Goal: Task Accomplishment & Management: Use online tool/utility

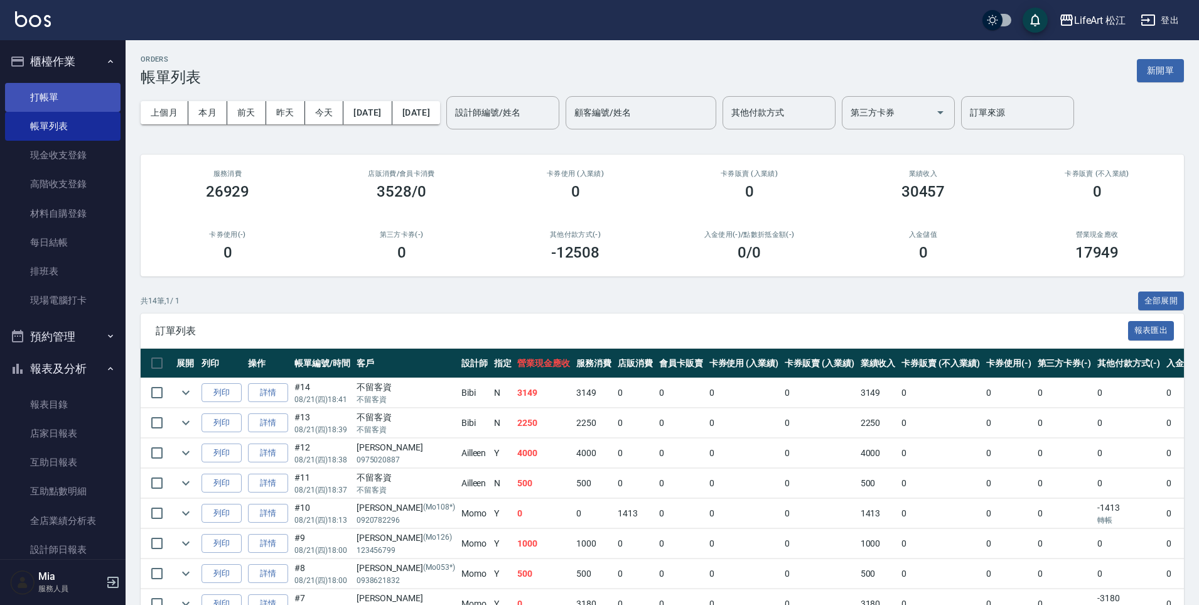
click at [18, 101] on link "打帳單" at bounding box center [63, 97] width 116 height 29
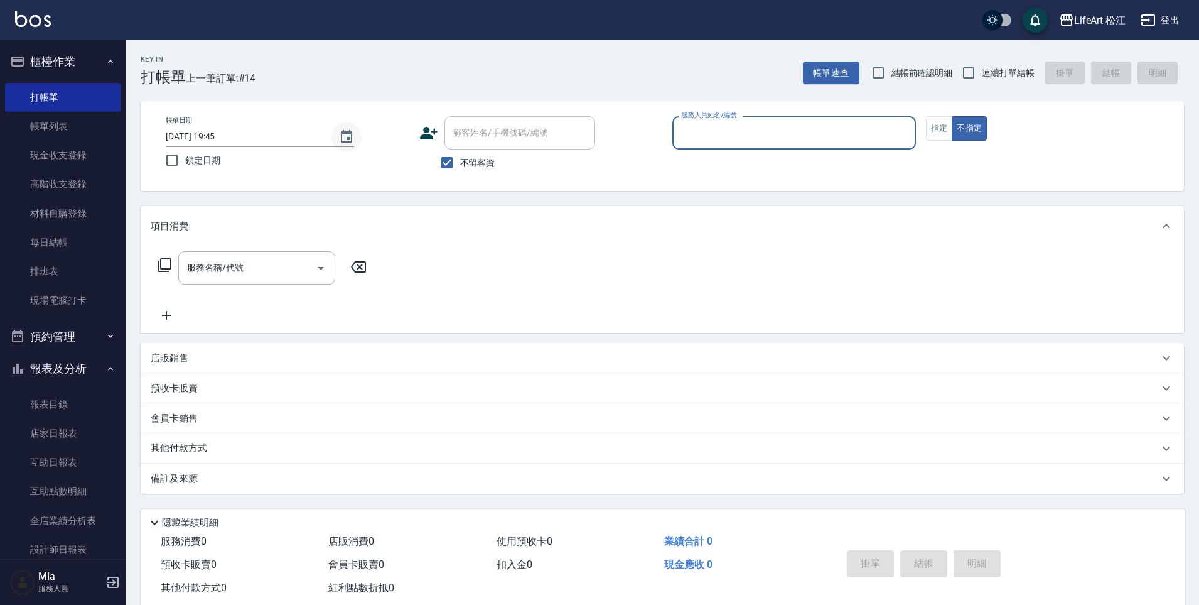
click at [340, 141] on icon "Choose date, selected date is 2025-08-21" at bounding box center [346, 136] width 15 height 15
click at [343, 136] on icon "Choose date, selected date is 2025-08-21" at bounding box center [346, 136] width 15 height 15
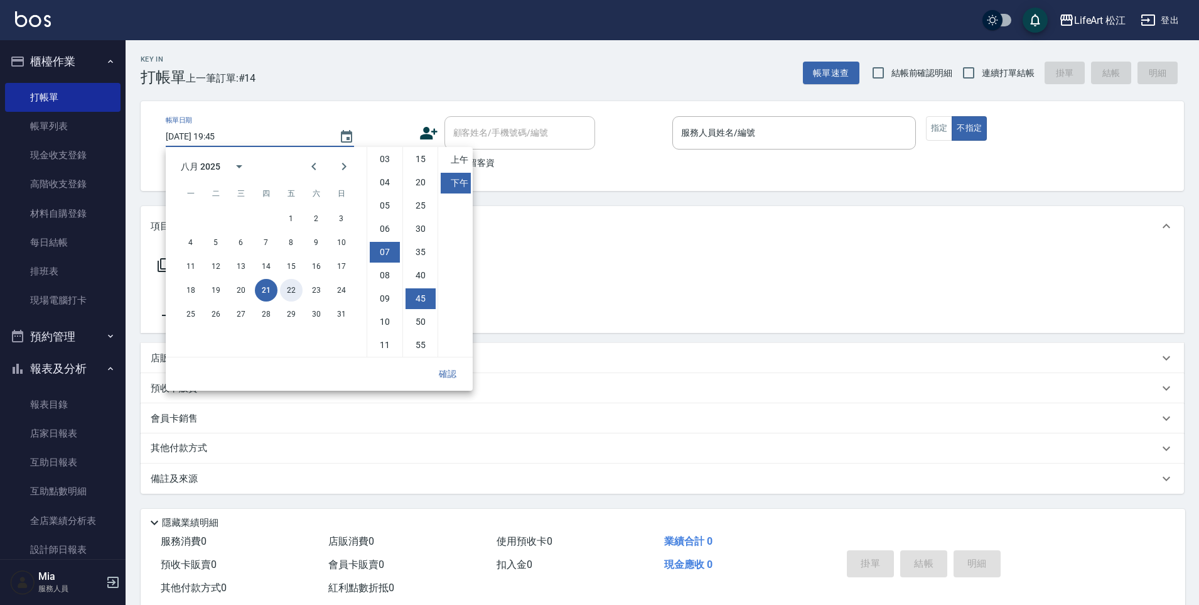
drag, startPoint x: 298, startPoint y: 291, endPoint x: 327, endPoint y: 275, distance: 33.7
click at [298, 291] on button "22" at bounding box center [291, 290] width 23 height 23
type input "2025/08/22 19:45"
click at [443, 381] on button "確認" at bounding box center [448, 373] width 40 height 23
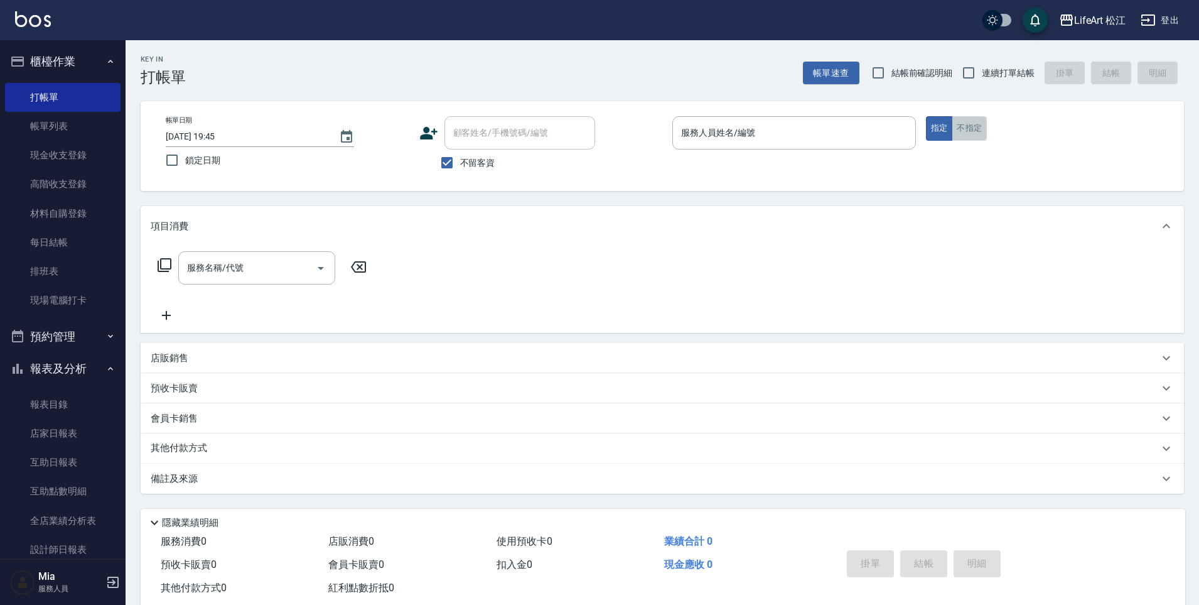
click at [977, 134] on button "不指定" at bounding box center [969, 128] width 35 height 24
click at [850, 140] on input "服務人員姓名/編號" at bounding box center [794, 133] width 232 height 22
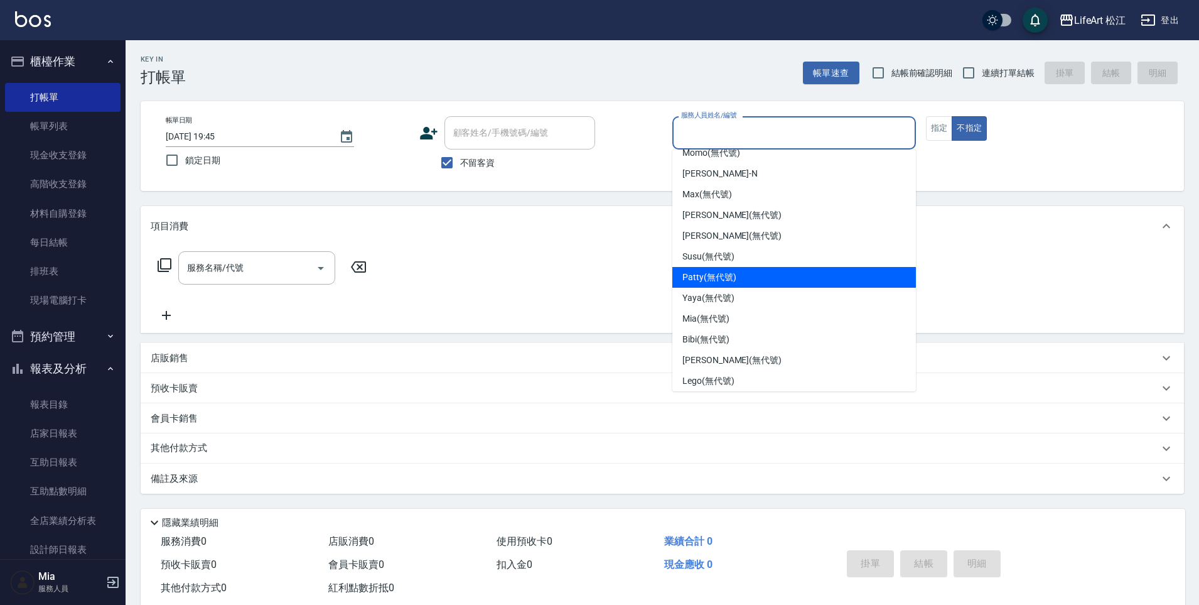
scroll to position [121, 0]
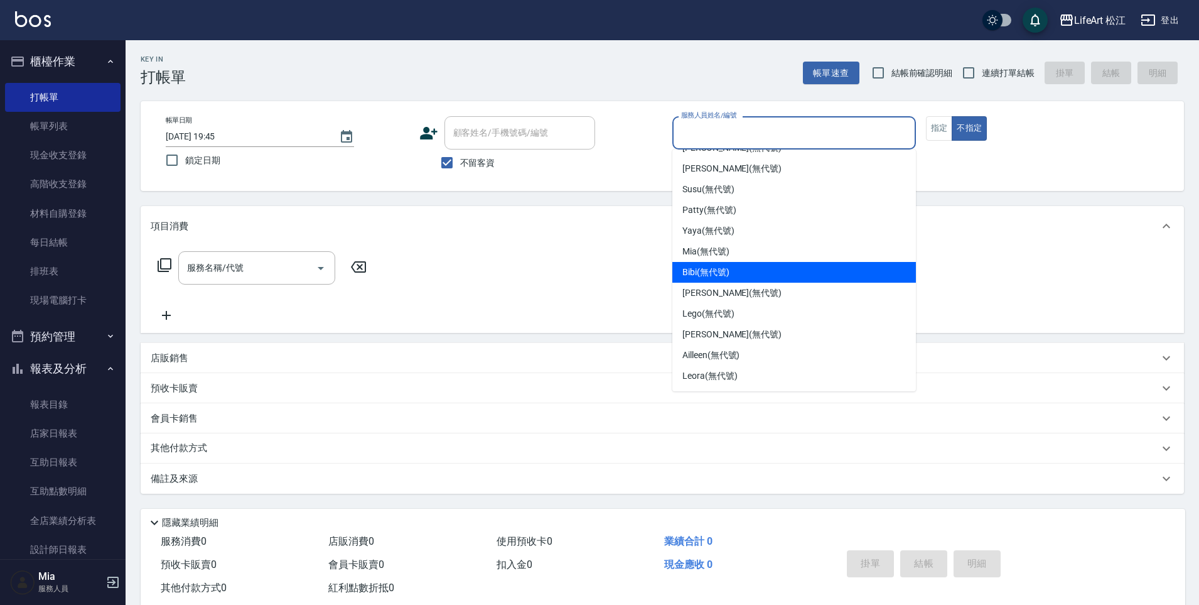
click at [769, 270] on div "Bibi (無代號)" at bounding box center [794, 272] width 244 height 21
type input "Bibi(無代號)"
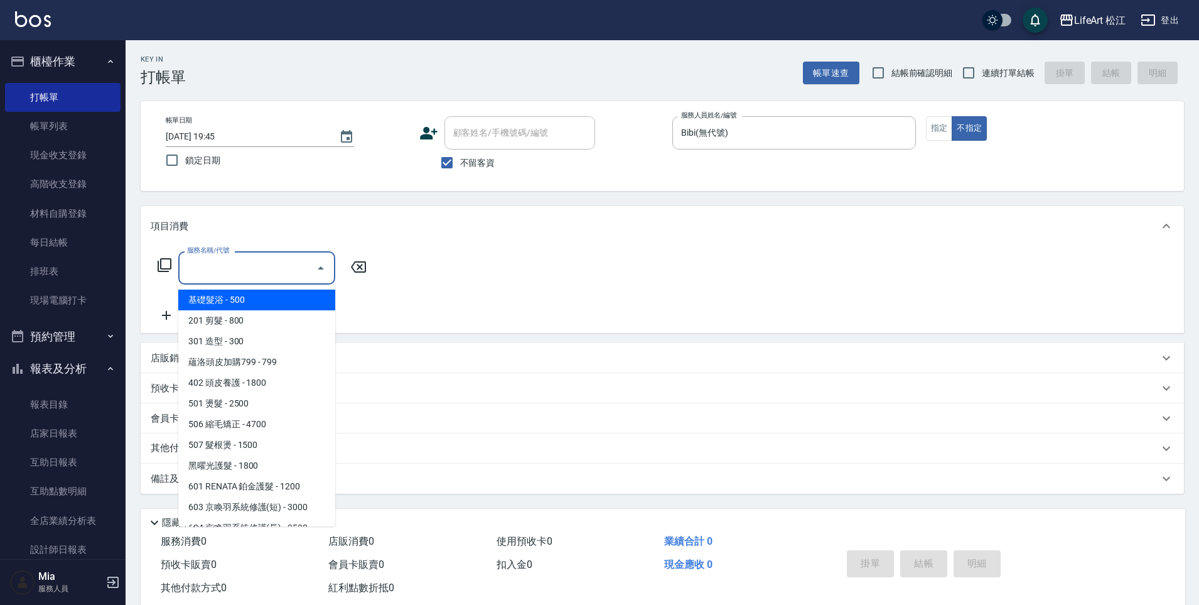
click at [256, 266] on input "服務名稱/代號" at bounding box center [247, 268] width 127 height 22
click at [262, 326] on span "201 剪髮 - 800" at bounding box center [256, 320] width 157 height 21
type input "201 剪髮(201)"
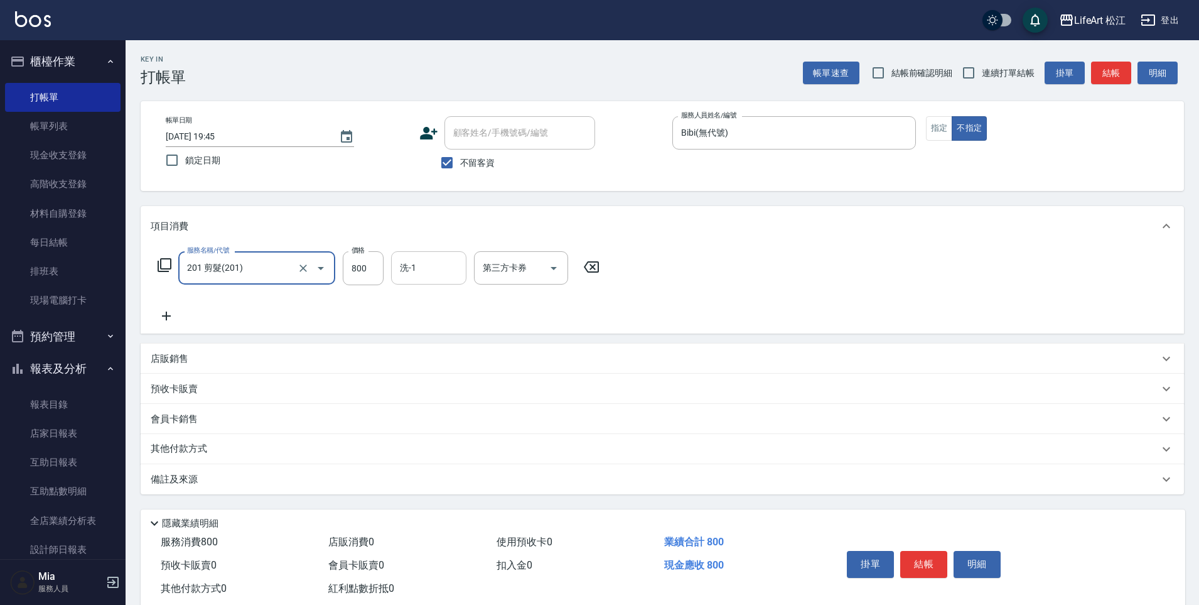
click at [453, 269] on input "洗-1" at bounding box center [429, 268] width 64 height 22
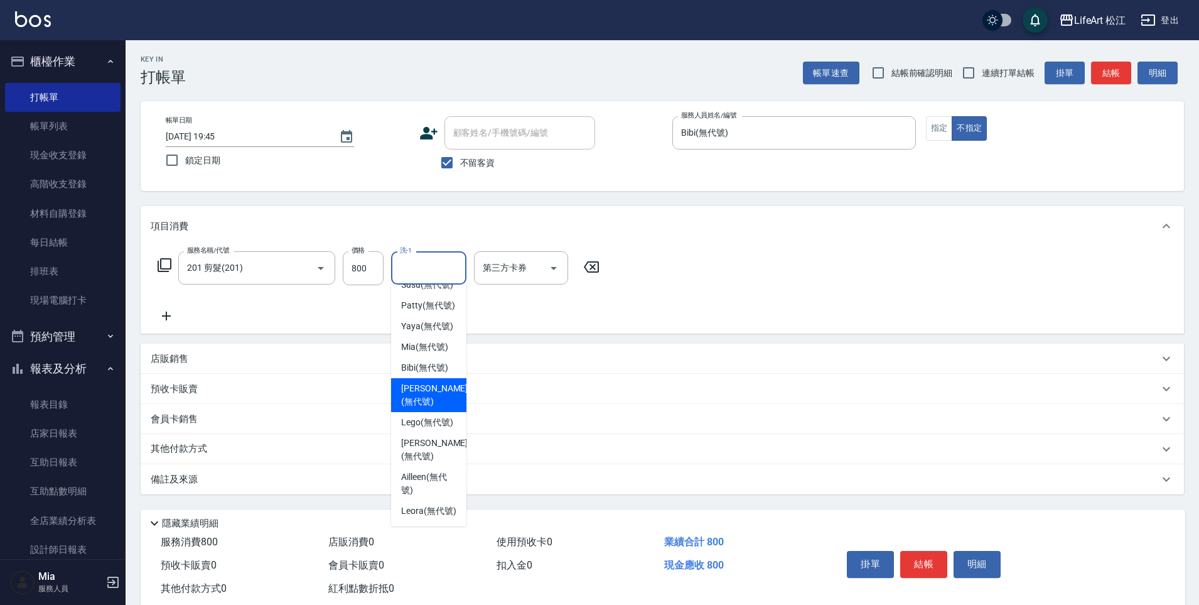
scroll to position [279, 0]
click at [450, 504] on div "Leora (無代號)" at bounding box center [428, 510] width 75 height 21
type input "Leora(無代號)"
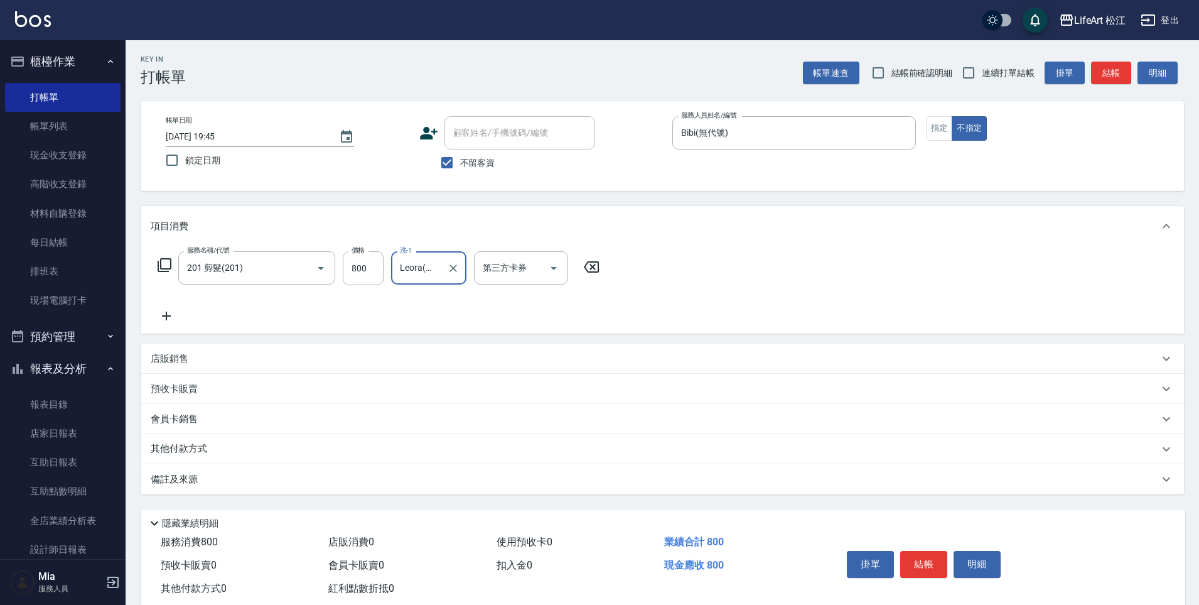
click at [670, 473] on div "備註及來源" at bounding box center [655, 479] width 1008 height 13
click at [670, 472] on div "備註及來源" at bounding box center [662, 479] width 1043 height 30
click at [677, 473] on div "備註及來源" at bounding box center [655, 479] width 1008 height 13
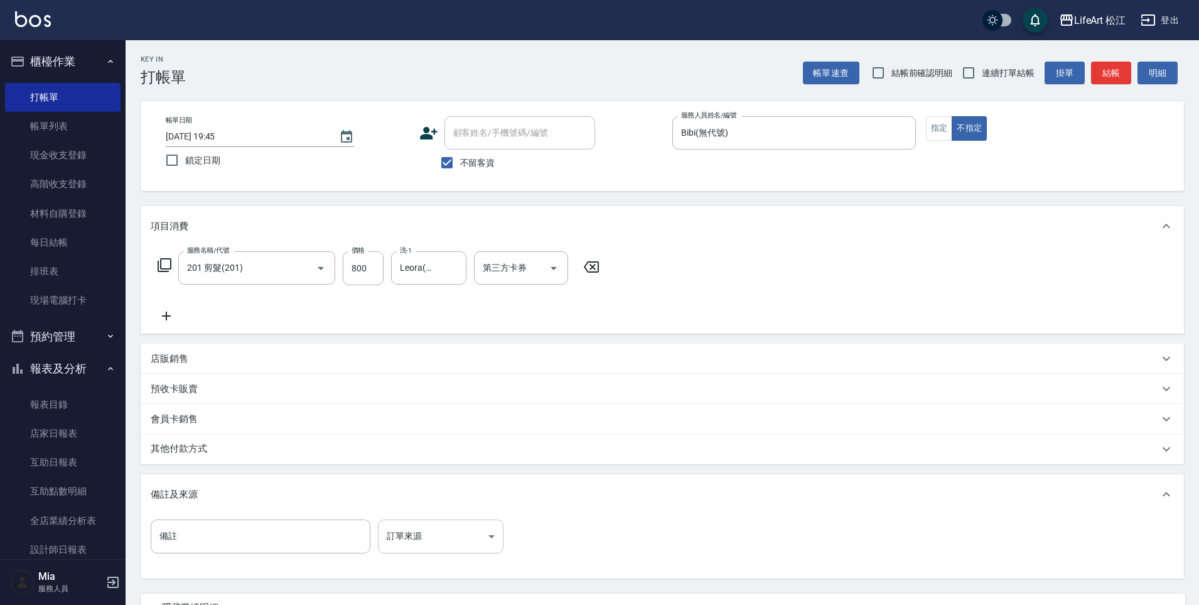
click at [476, 541] on body "LifeArt 松江 登出 櫃檯作業 打帳單 帳單列表 現金收支登錄 高階收支登錄 材料自購登錄 每日結帳 排班表 現場電腦打卡 預約管理 預約管理 單日預約…" at bounding box center [599, 357] width 1199 height 714
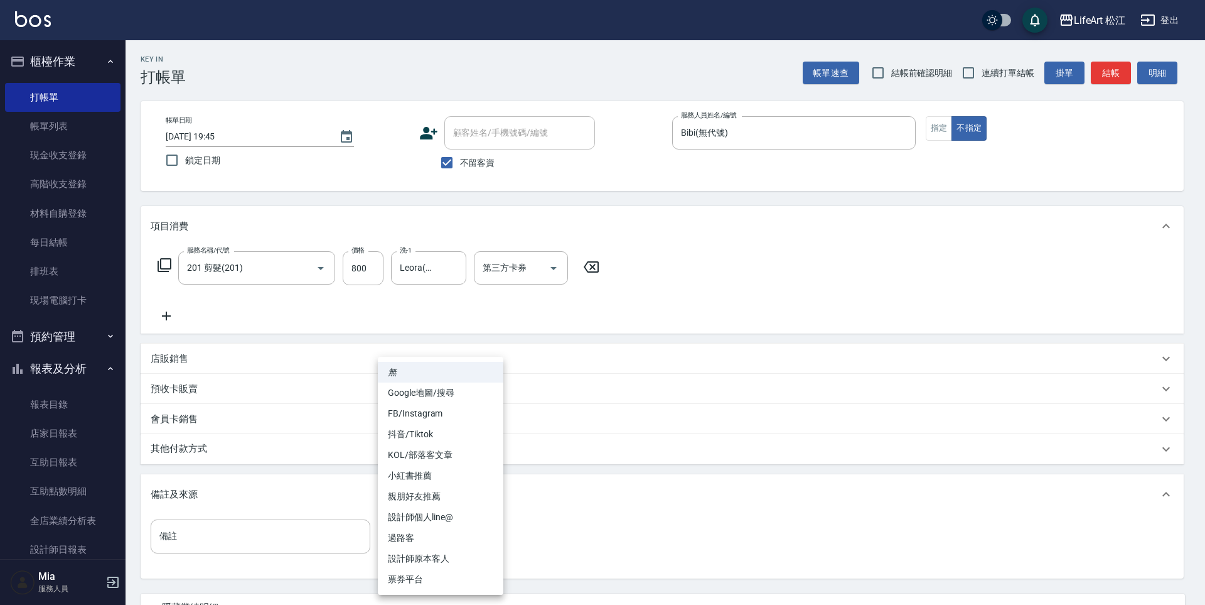
click at [472, 541] on li "過路客" at bounding box center [441, 537] width 126 height 21
type input "過路客"
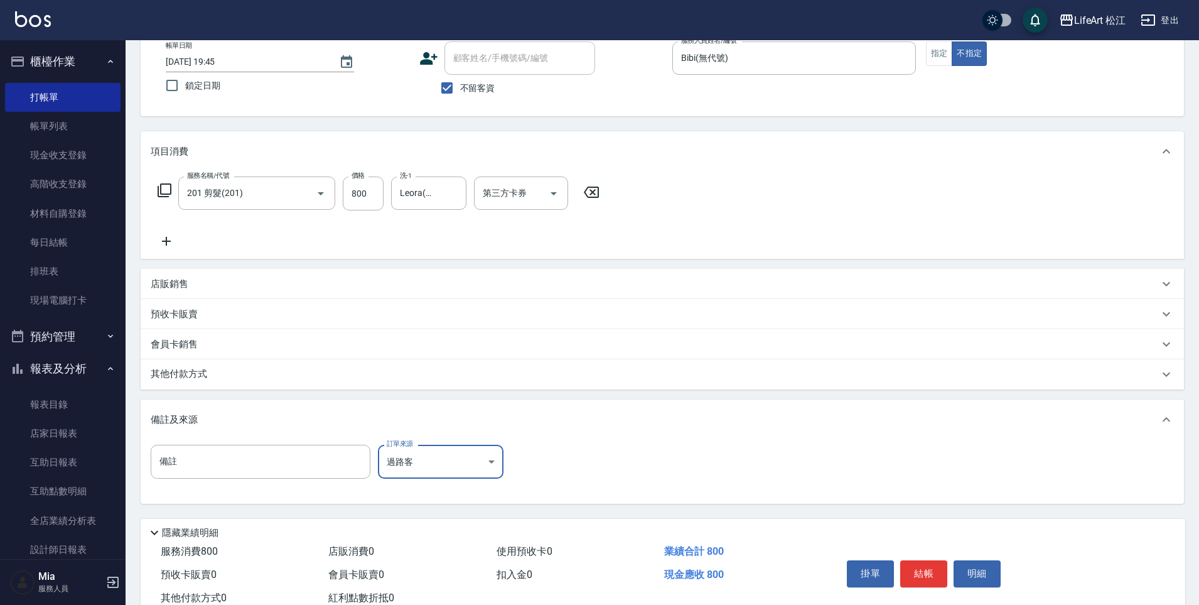
scroll to position [116, 0]
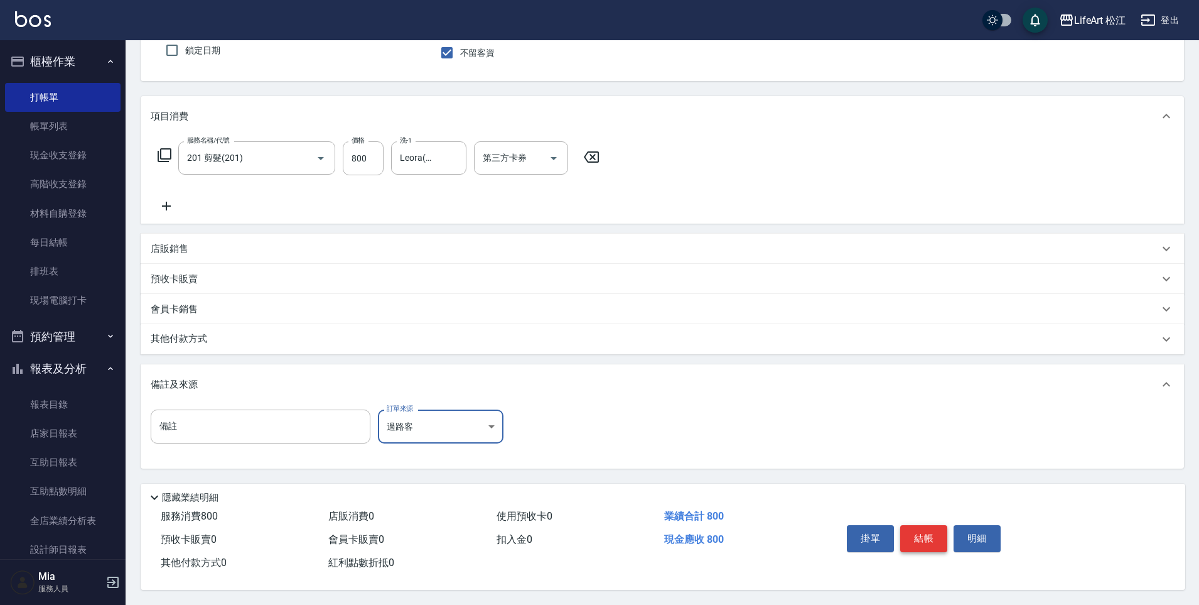
click at [931, 535] on button "結帳" at bounding box center [923, 538] width 47 height 26
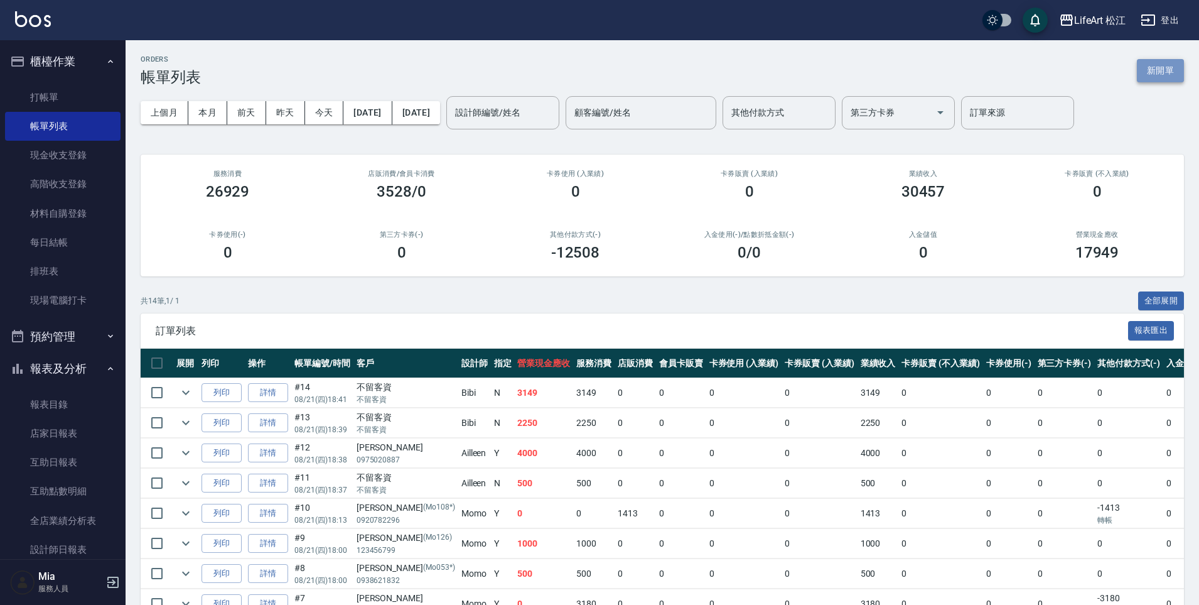
click at [1163, 76] on button "新開單" at bounding box center [1160, 70] width 47 height 23
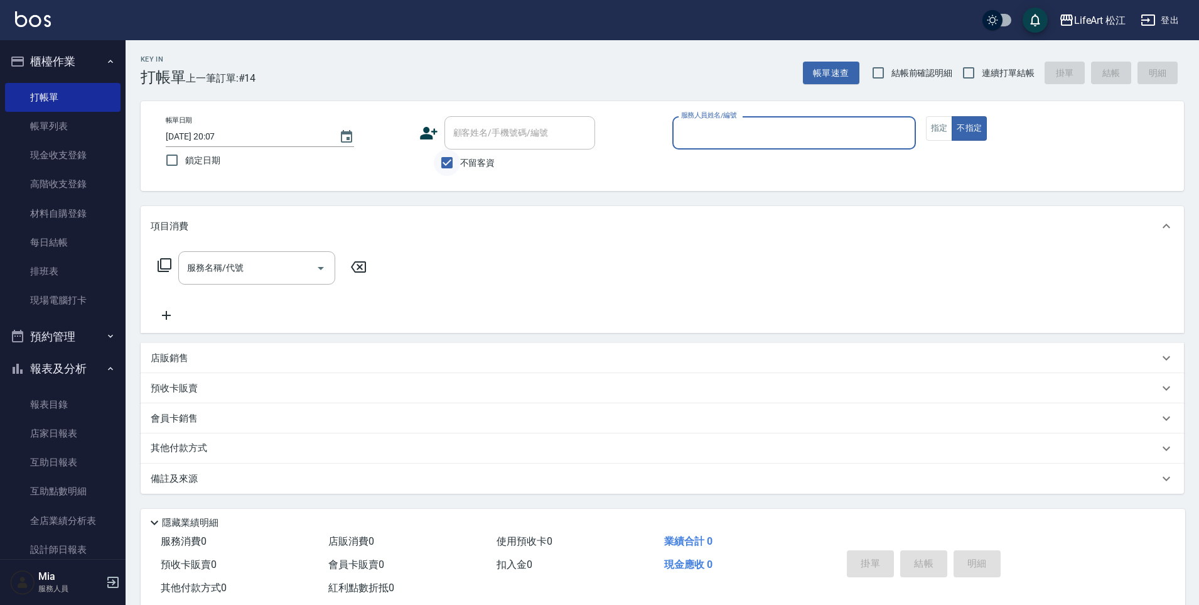
click at [458, 168] on input "不留客資" at bounding box center [447, 162] width 26 height 26
checkbox input "false"
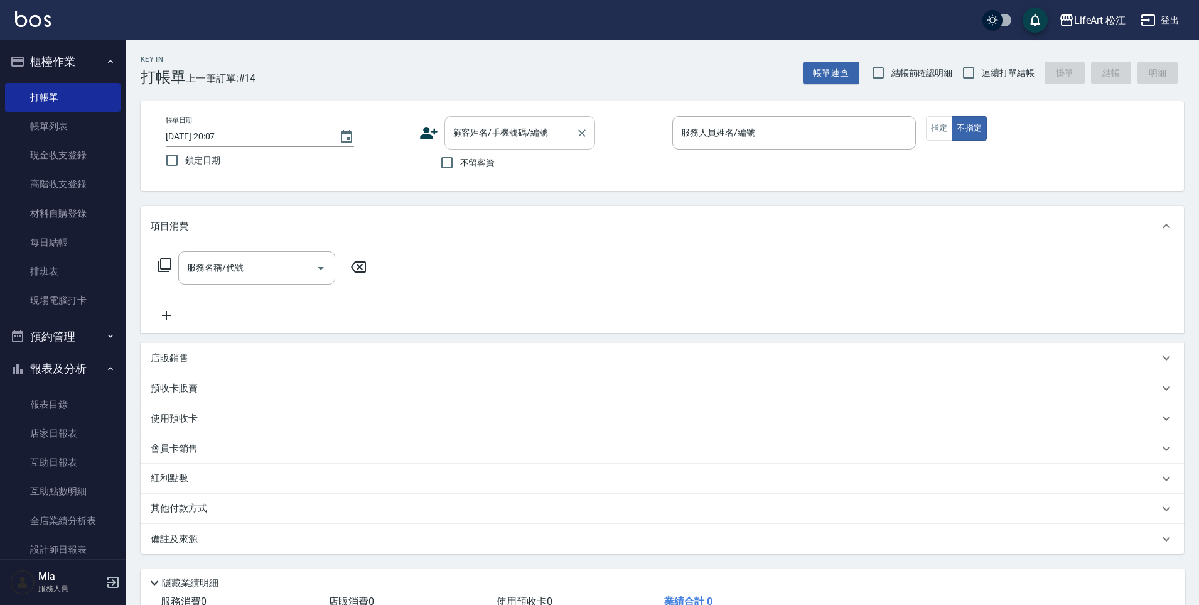
click at [485, 134] on div "顧客姓名/手機號碼/編號 顧客姓名/手機號碼/編號" at bounding box center [519, 132] width 151 height 33
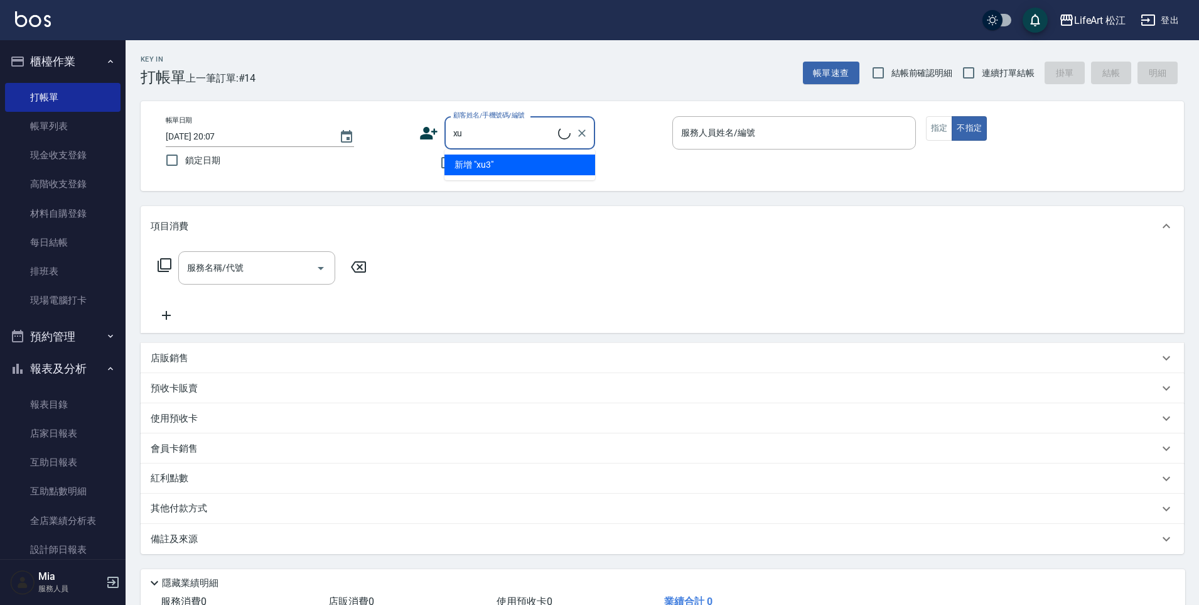
type input "x"
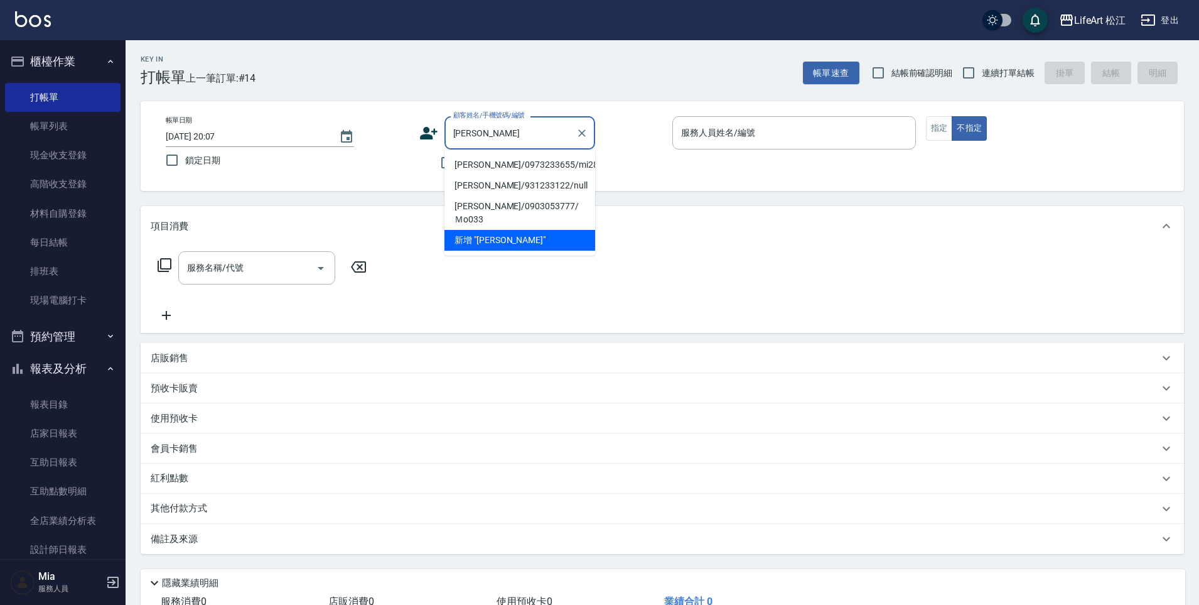
click at [489, 158] on li "李宥潾/0973233655/mi28" at bounding box center [519, 164] width 151 height 21
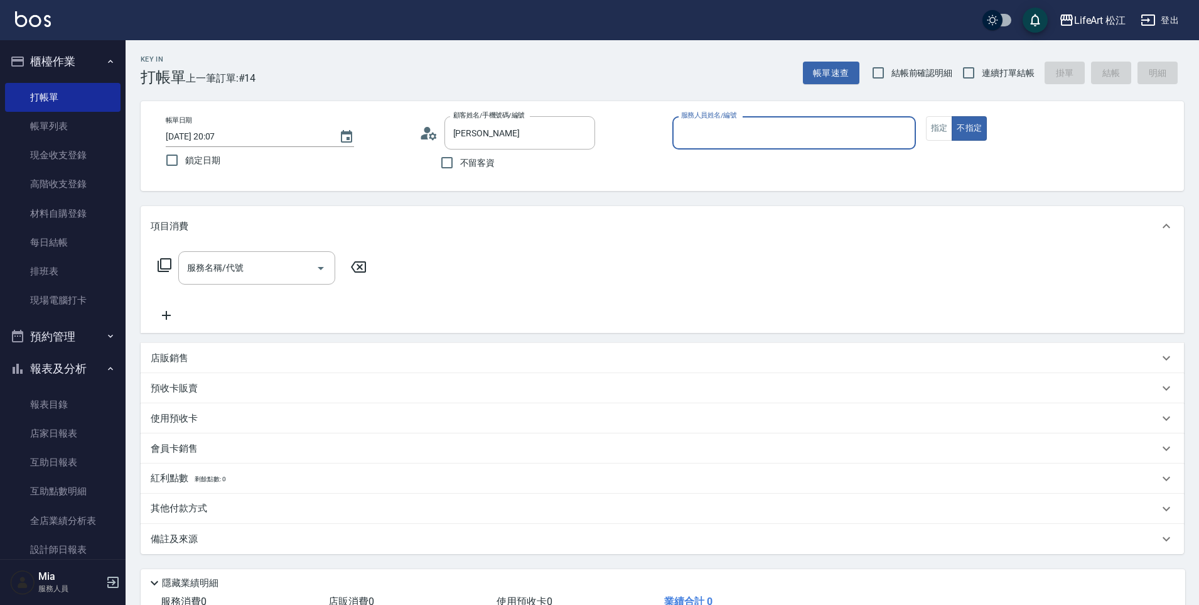
type input "李宥潾/0973233655/mi28"
click at [795, 115] on div "帳單日期 2025/08/21 20:07 鎖定日期 顧客姓名/手機號碼/編號 李宥潾/0973233655/mi28 顧客姓名/手機號碼/編號 不留客資 服…" at bounding box center [662, 146] width 1043 height 90
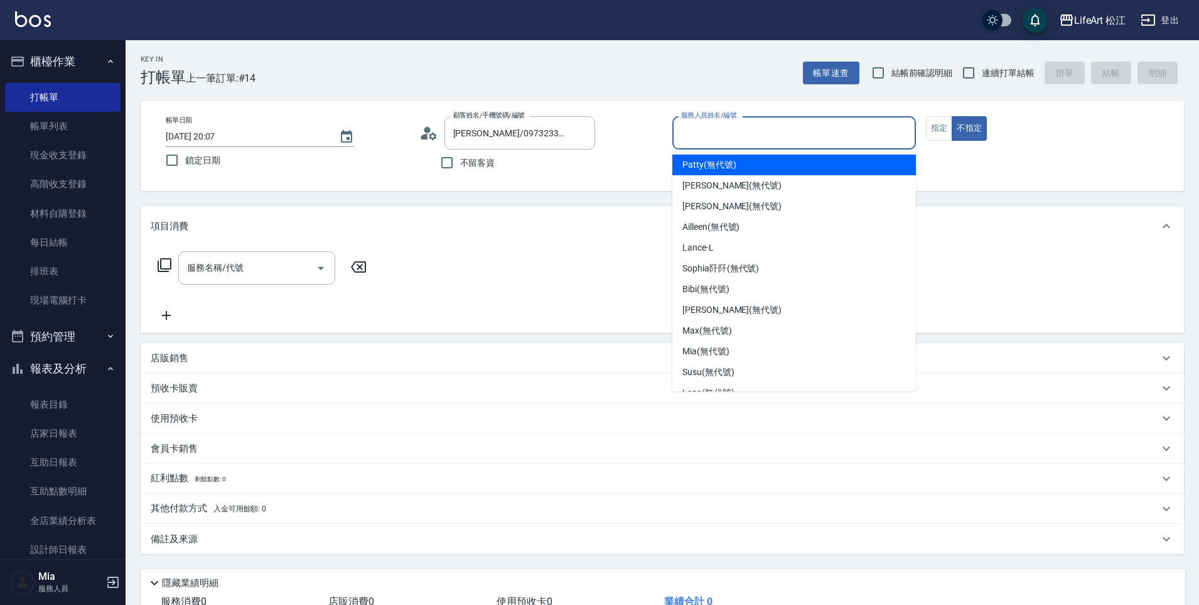
click at [792, 136] on input "服務人員姓名/編號" at bounding box center [794, 133] width 232 height 22
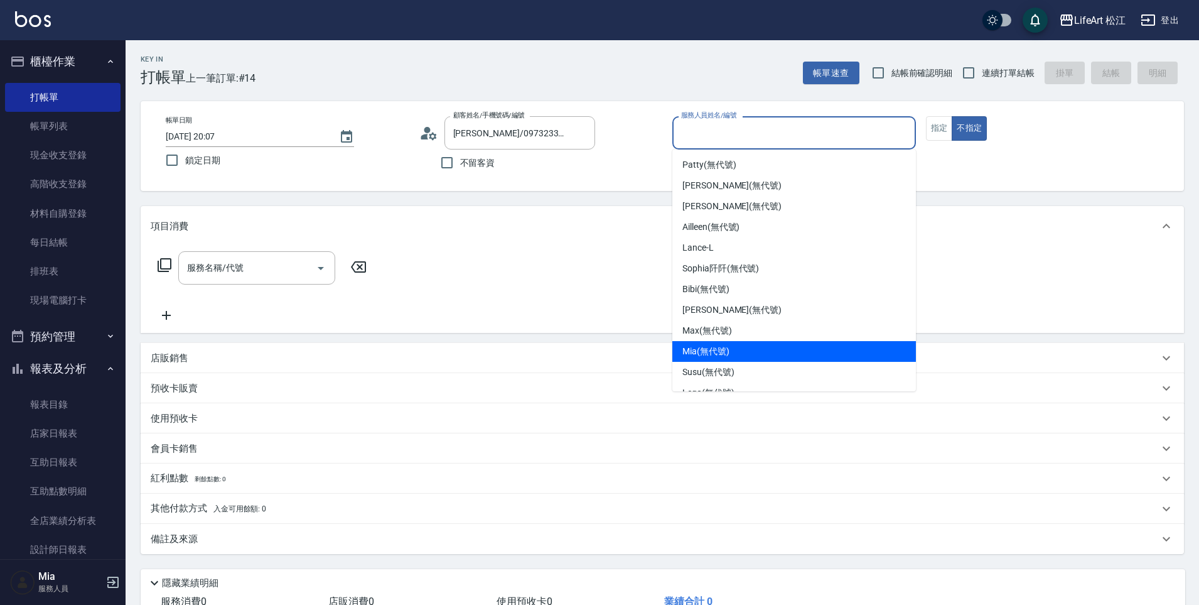
click at [726, 350] on span "Mia (無代號)" at bounding box center [705, 351] width 47 height 13
type input "Mia(無代號)"
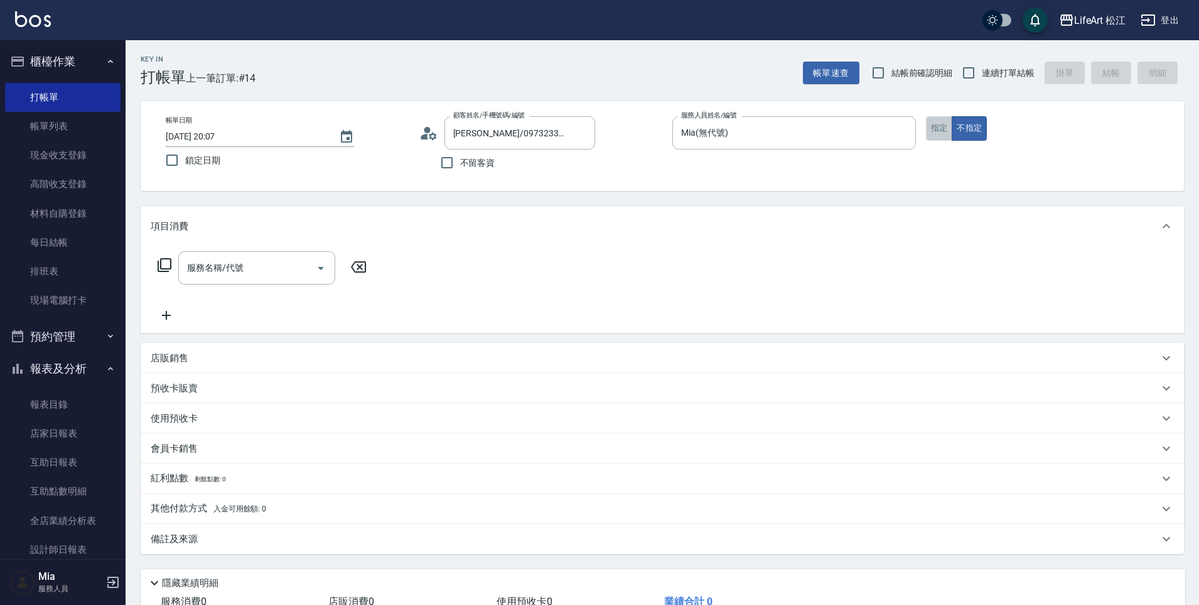
click at [929, 134] on button "指定" at bounding box center [939, 128] width 27 height 24
click at [255, 268] on input "服務名稱/代號" at bounding box center [247, 268] width 127 height 22
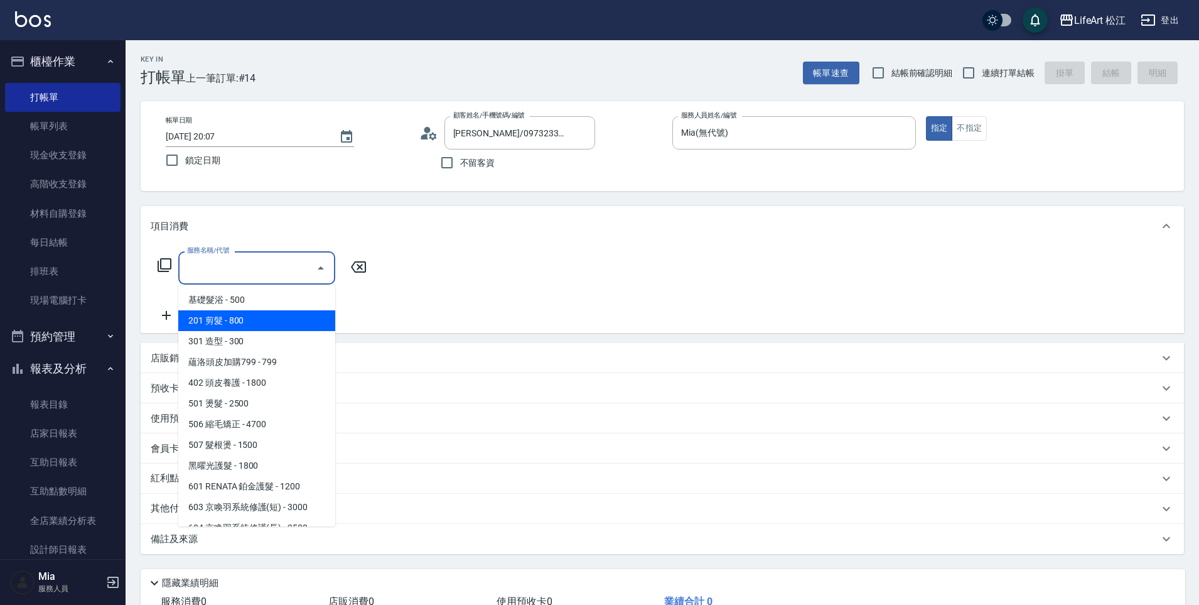
click at [250, 327] on span "201 剪髮 - 800" at bounding box center [256, 320] width 157 height 21
type input "201 剪髮(201)"
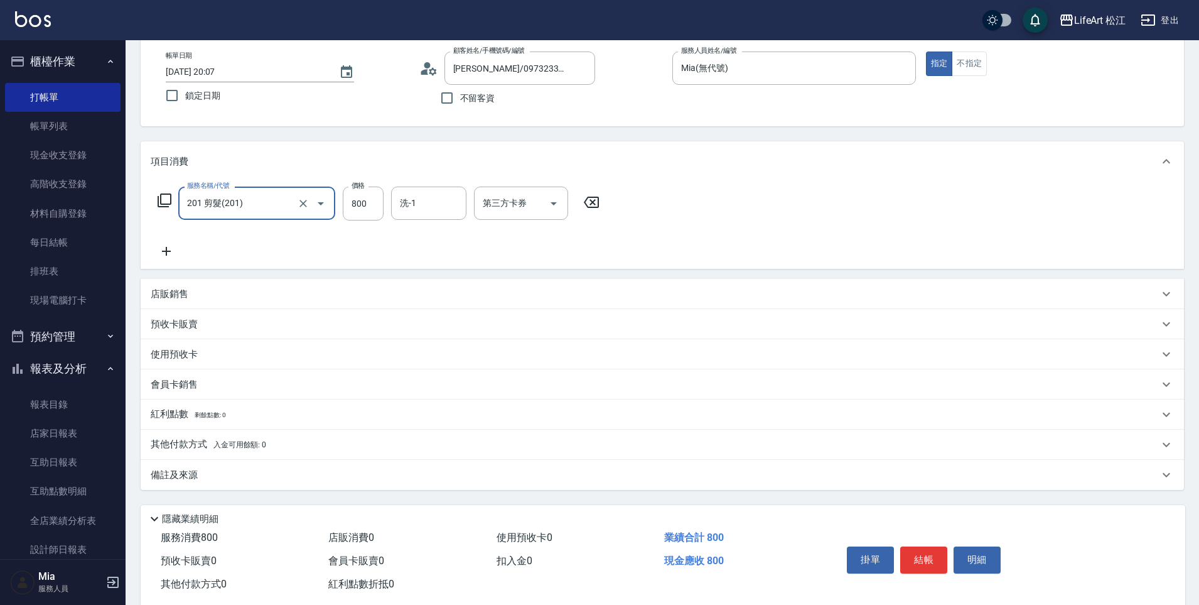
scroll to position [92, 0]
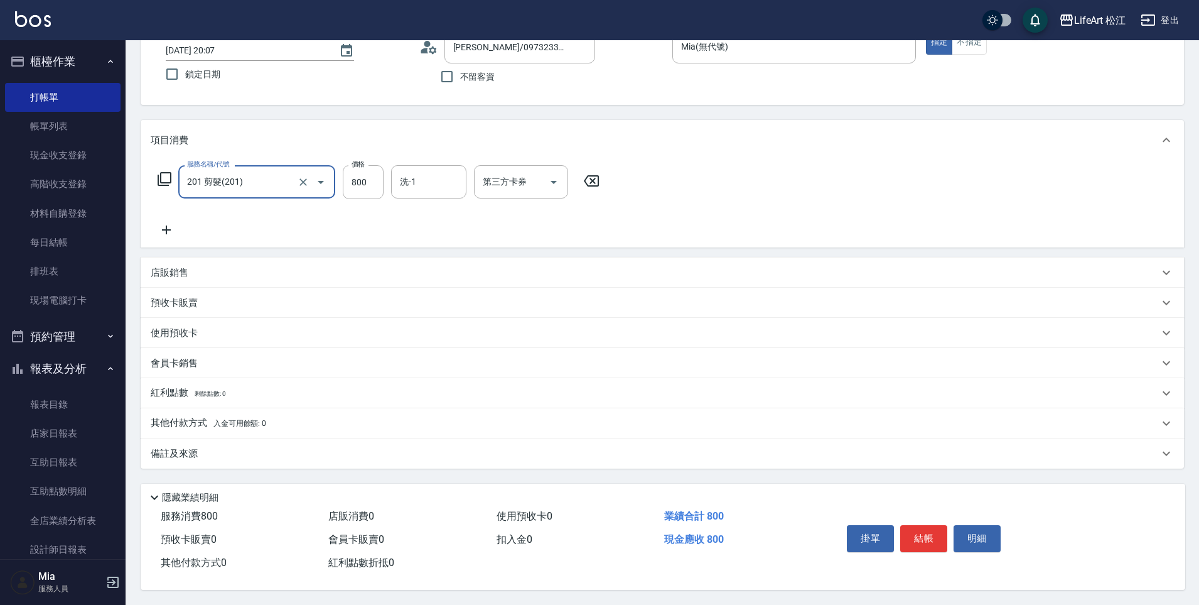
click at [198, 460] on div "備註及來源" at bounding box center [662, 453] width 1043 height 30
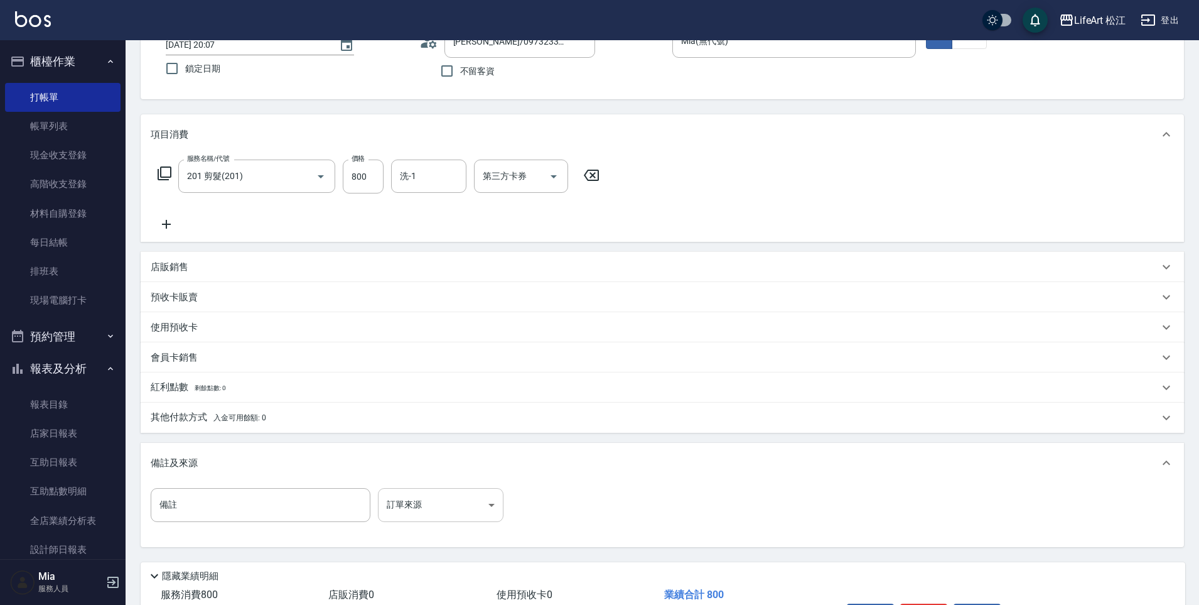
click at [421, 512] on body "LifeArt 松江 登出 櫃檯作業 打帳單 帳單列表 現金收支登錄 高階收支登錄 材料自購登錄 每日結帳 排班表 現場電腦打卡 預約管理 預約管理 單日預約…" at bounding box center [599, 295] width 1199 height 775
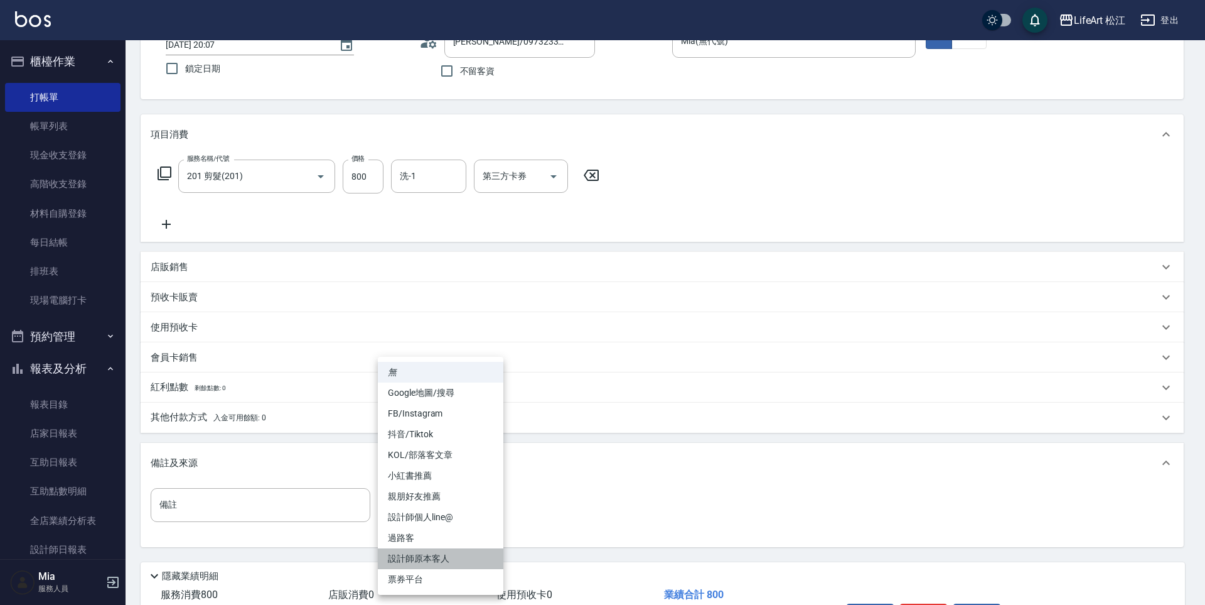
click at [451, 552] on li "設計師原本客人" at bounding box center [441, 558] width 126 height 21
type input "設計師原本客人"
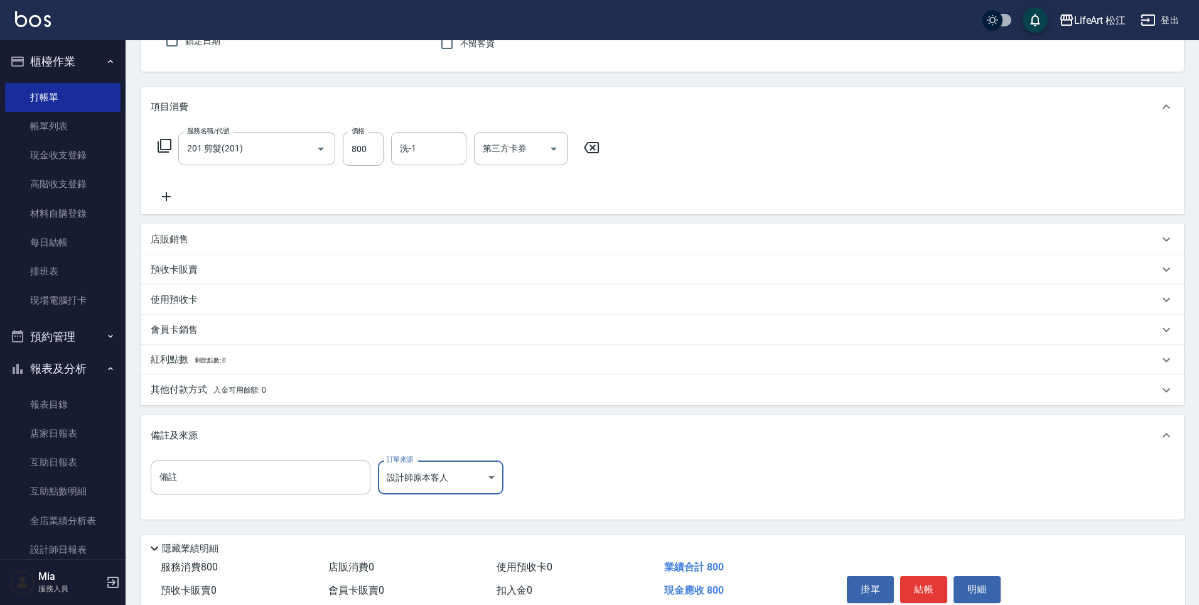
scroll to position [176, 0]
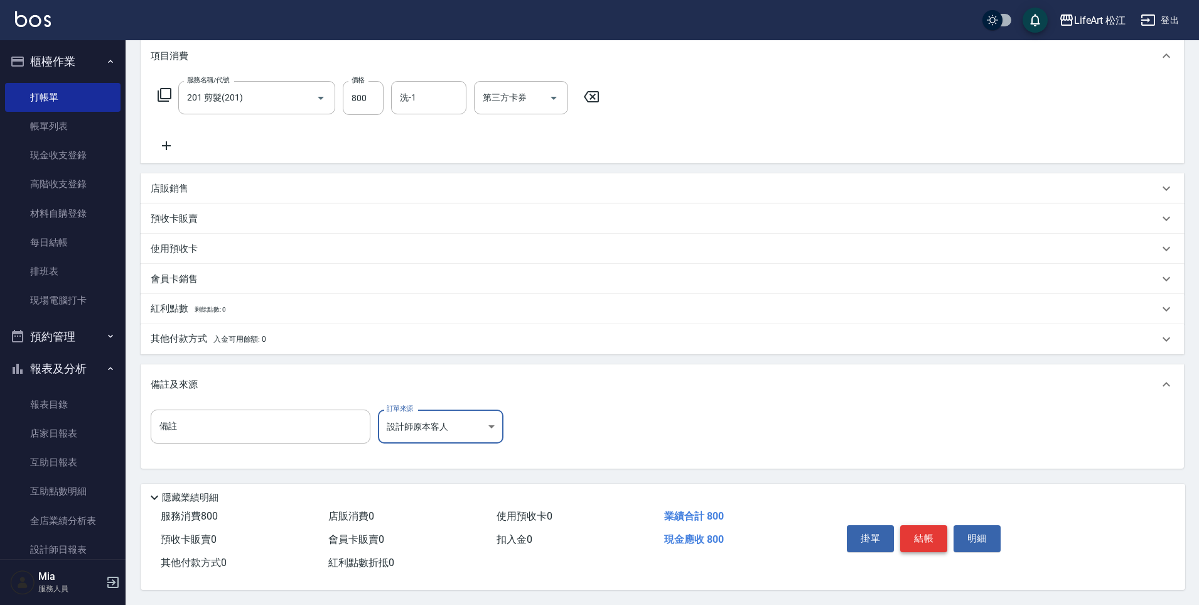
click at [917, 532] on button "結帳" at bounding box center [923, 538] width 47 height 26
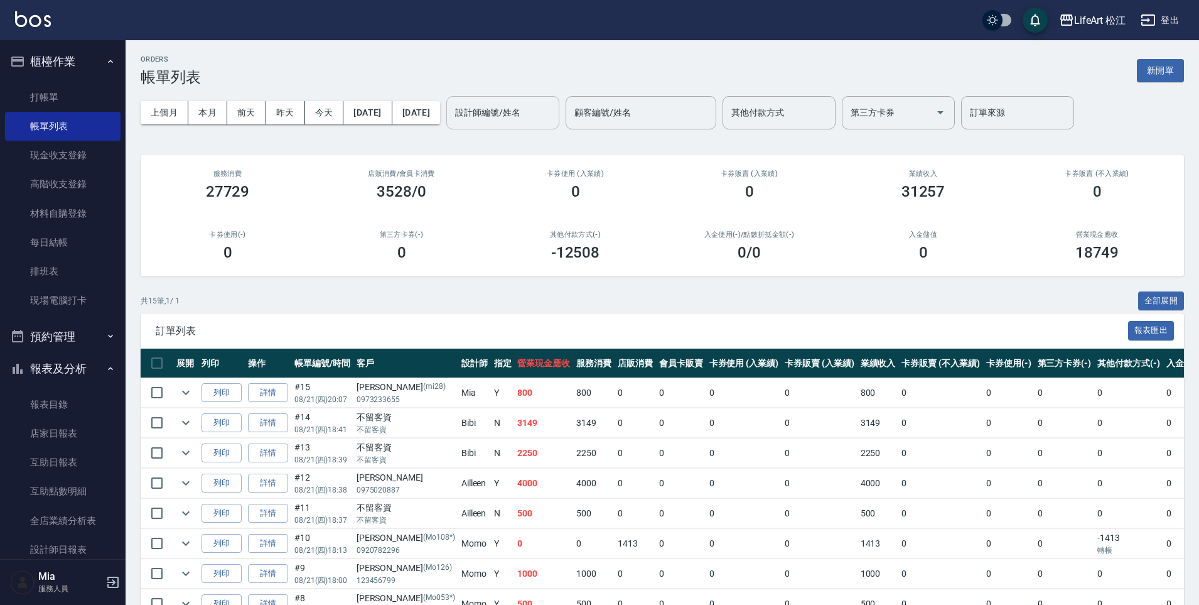
click at [514, 103] on input "設計師編號/姓名" at bounding box center [503, 113] width 102 height 22
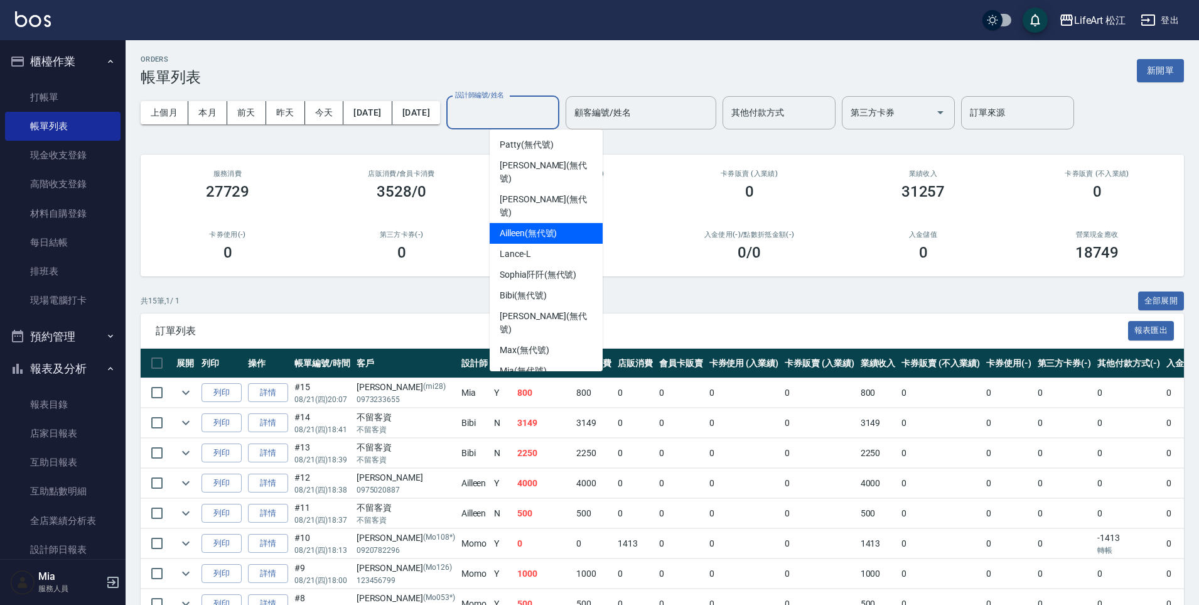
click at [542, 223] on div "Ailleen (無代號)" at bounding box center [546, 233] width 113 height 21
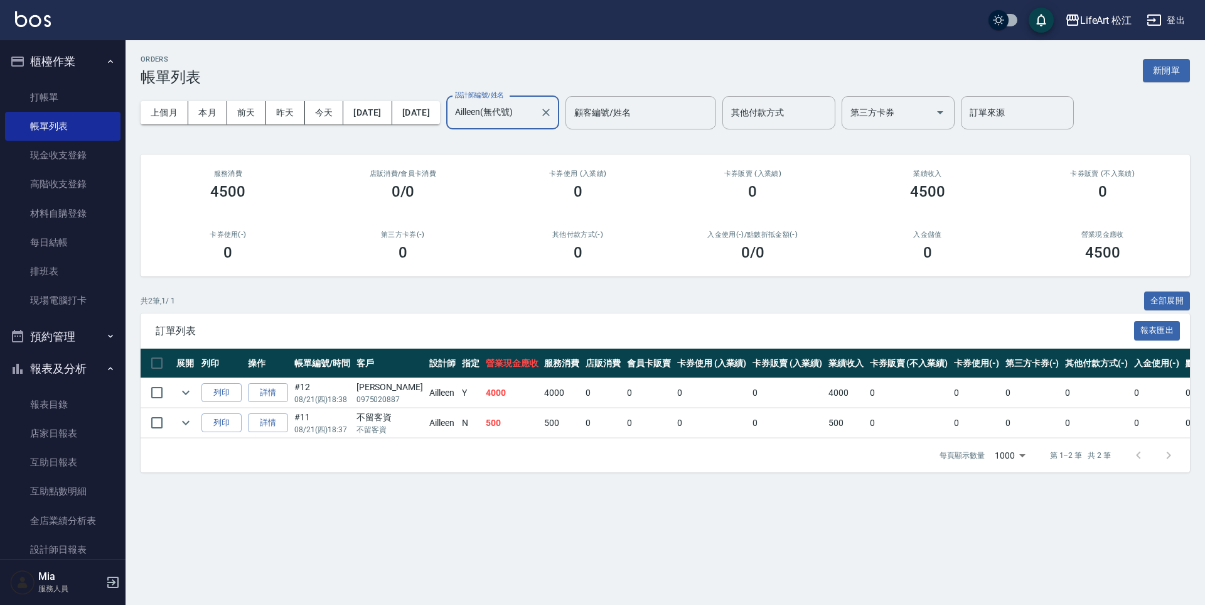
click at [535, 109] on input "Ailleen(無代號)" at bounding box center [493, 113] width 83 height 22
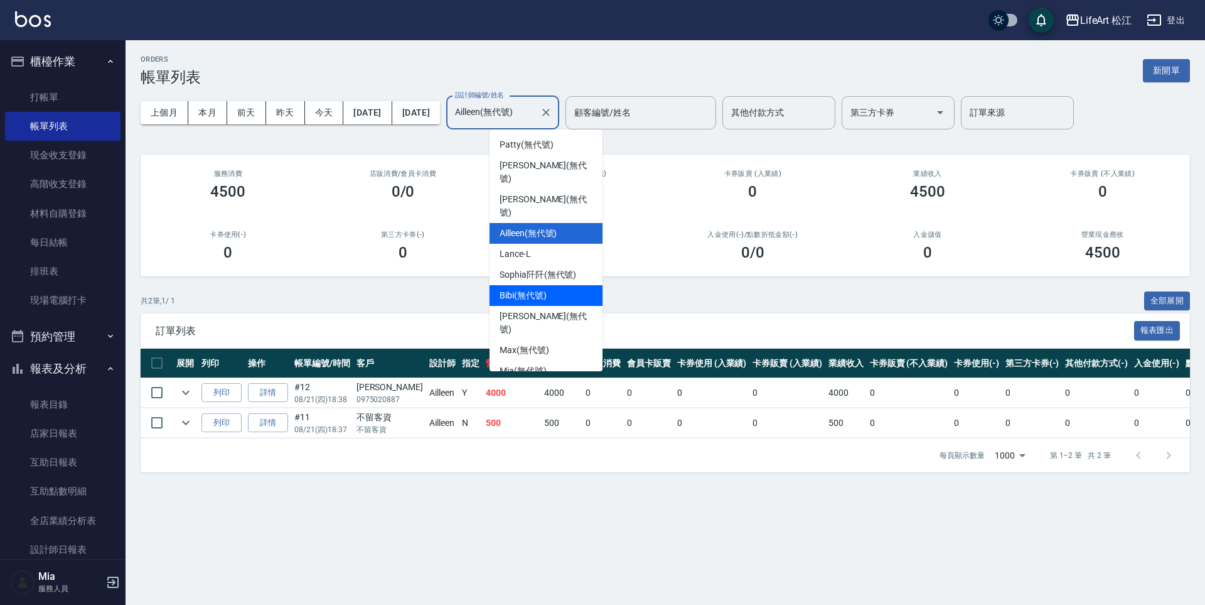
click at [531, 289] on span "Bibi (無代號)" at bounding box center [523, 295] width 47 height 13
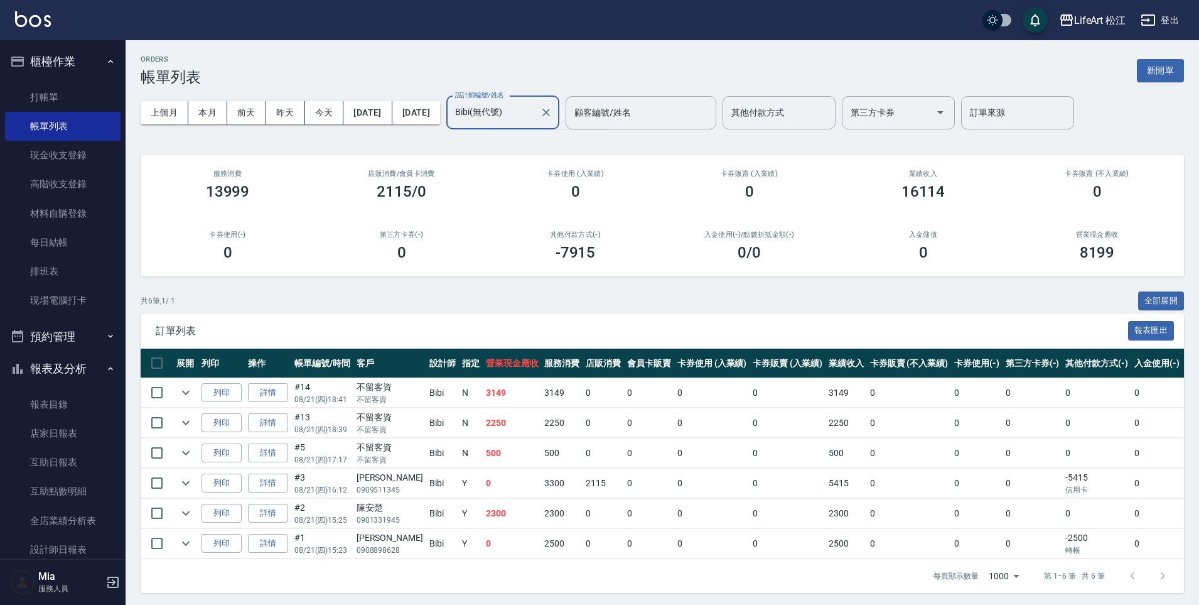
scroll to position [0, 34]
type input "Bibi(無代號)"
click at [507, 550] on td "0" at bounding box center [512, 544] width 59 height 30
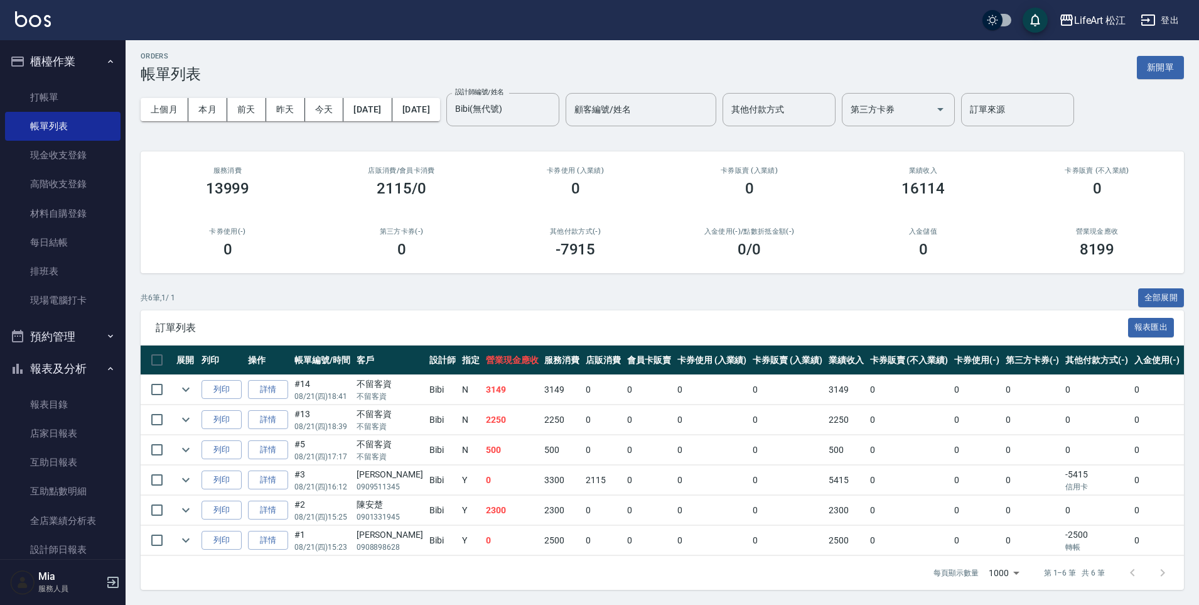
scroll to position [13, 0]
click at [541, 468] on td "3300" at bounding box center [561, 480] width 41 height 30
click at [541, 439] on td "500" at bounding box center [561, 450] width 41 height 30
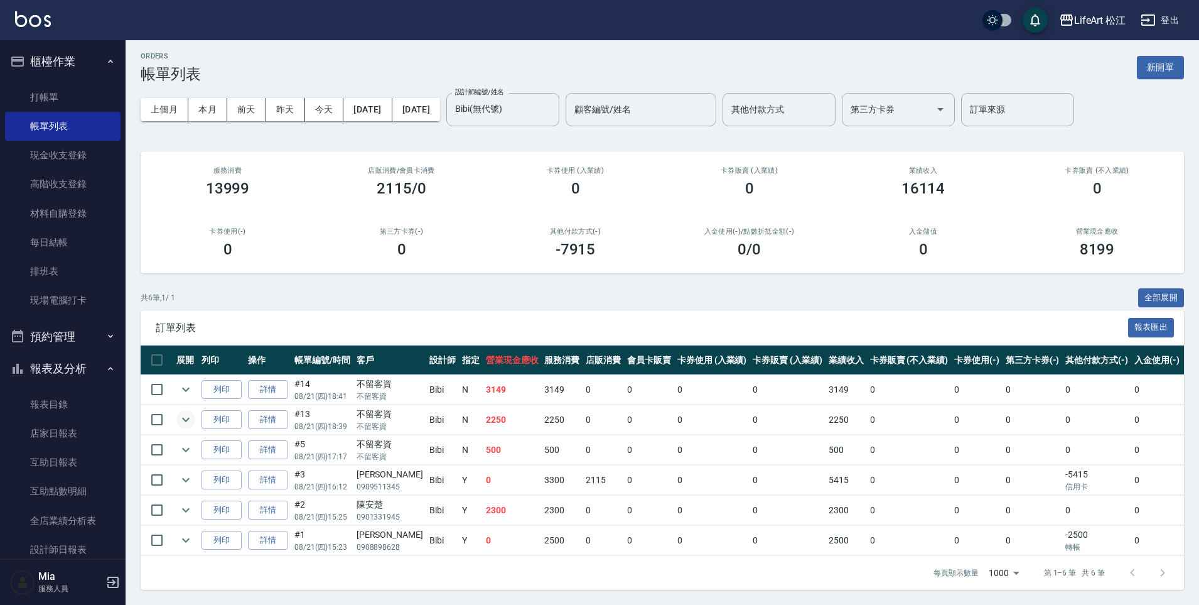
click at [183, 412] on icon "expand row" at bounding box center [185, 419] width 15 height 15
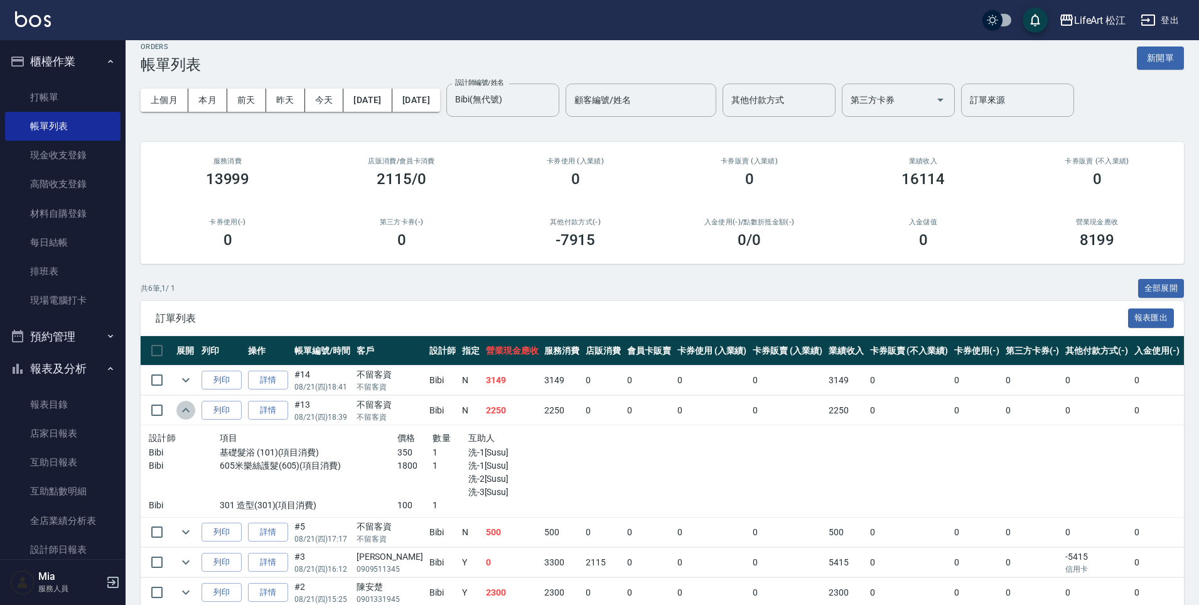
click at [183, 406] on icon "expand row" at bounding box center [185, 409] width 15 height 15
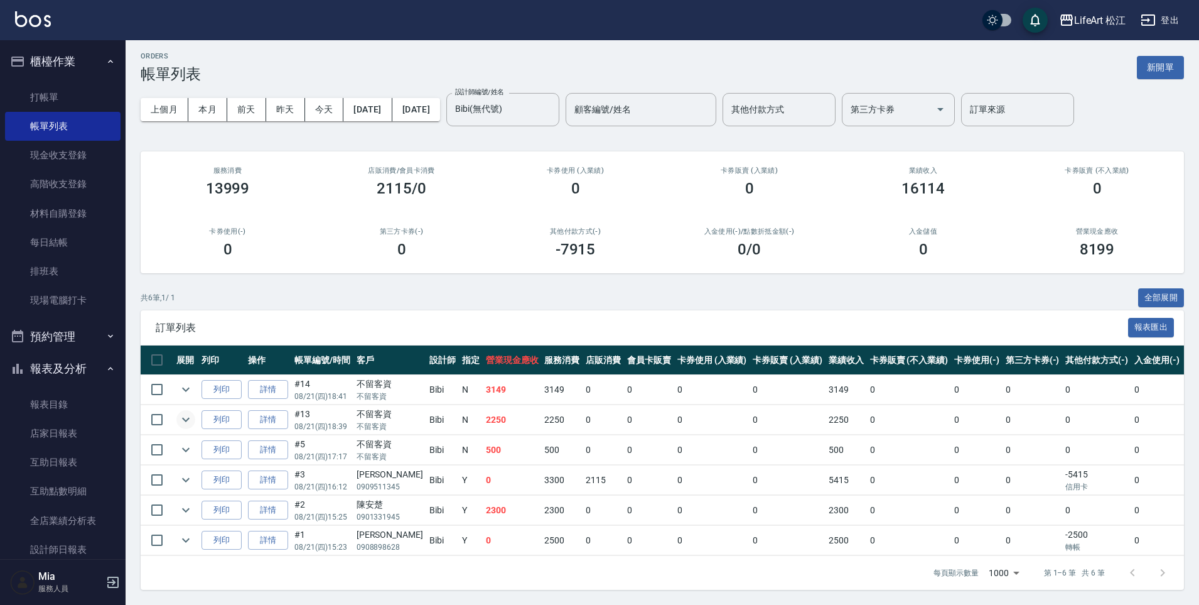
click at [183, 412] on icon "expand row" at bounding box center [185, 419] width 15 height 15
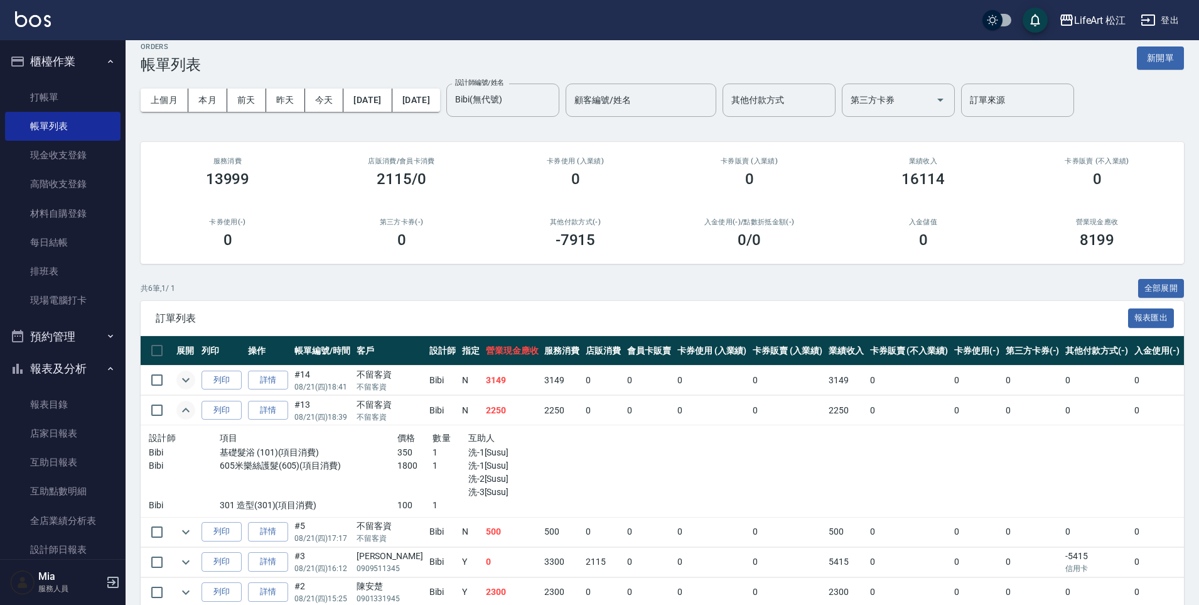
click at [181, 377] on icon "expand row" at bounding box center [185, 379] width 15 height 15
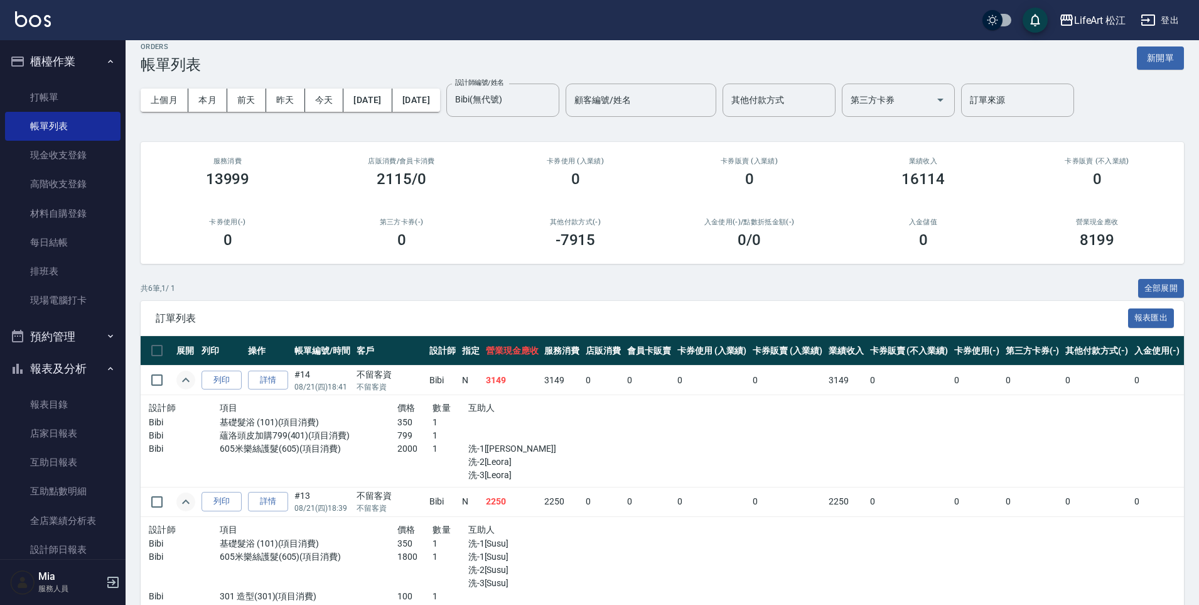
click at [176, 370] on button "expand row" at bounding box center [185, 379] width 19 height 19
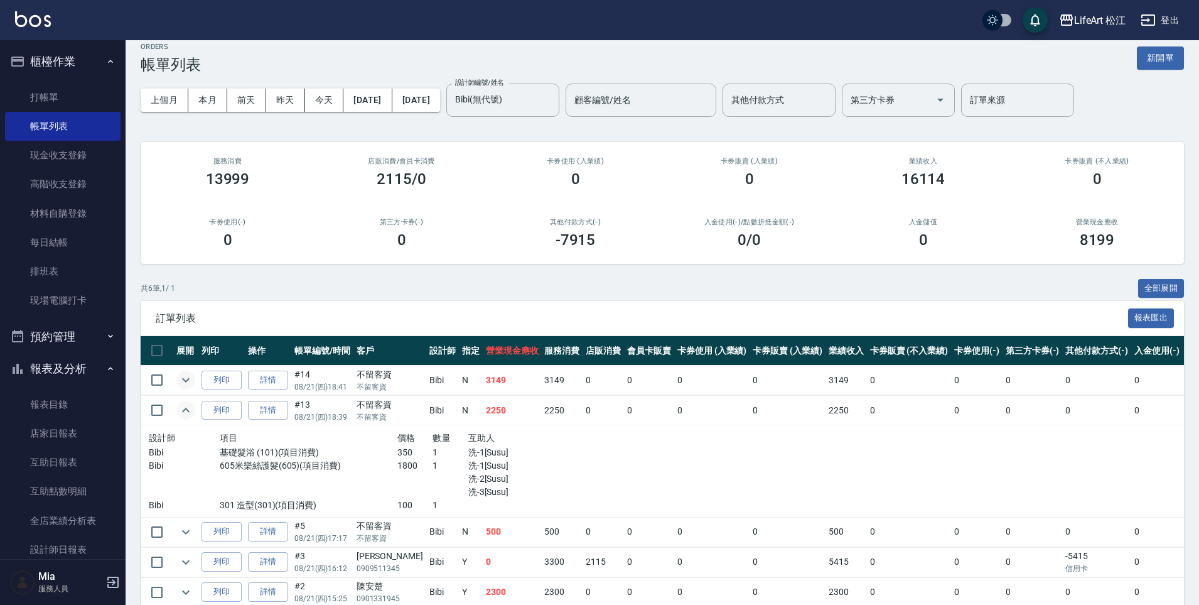
click at [178, 380] on icon "expand row" at bounding box center [185, 379] width 15 height 15
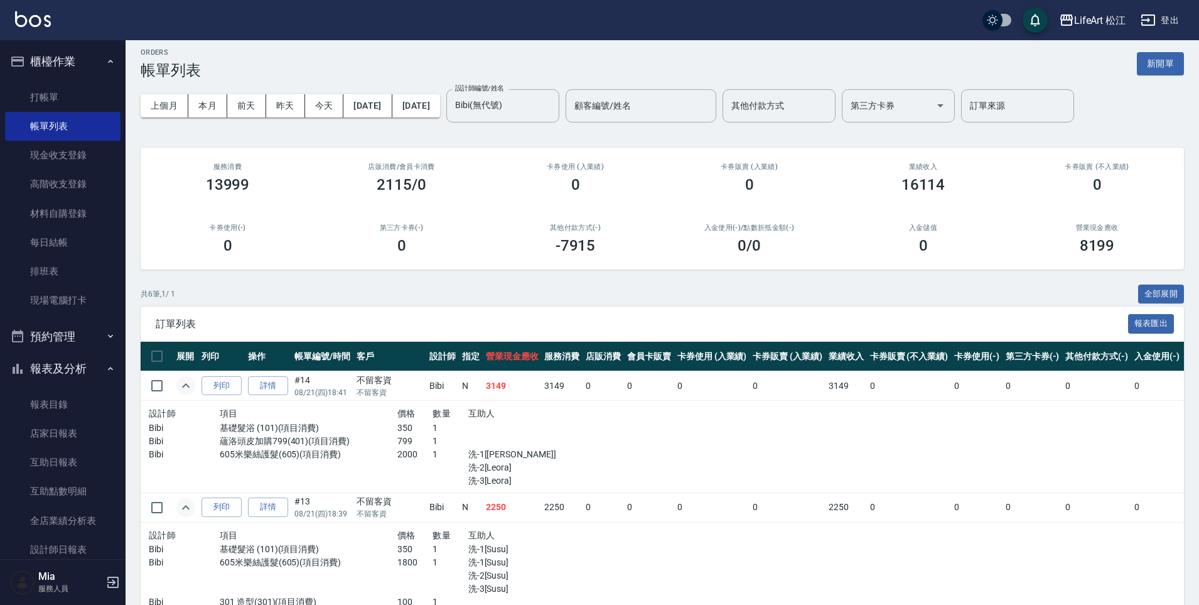
scroll to position [0, 0]
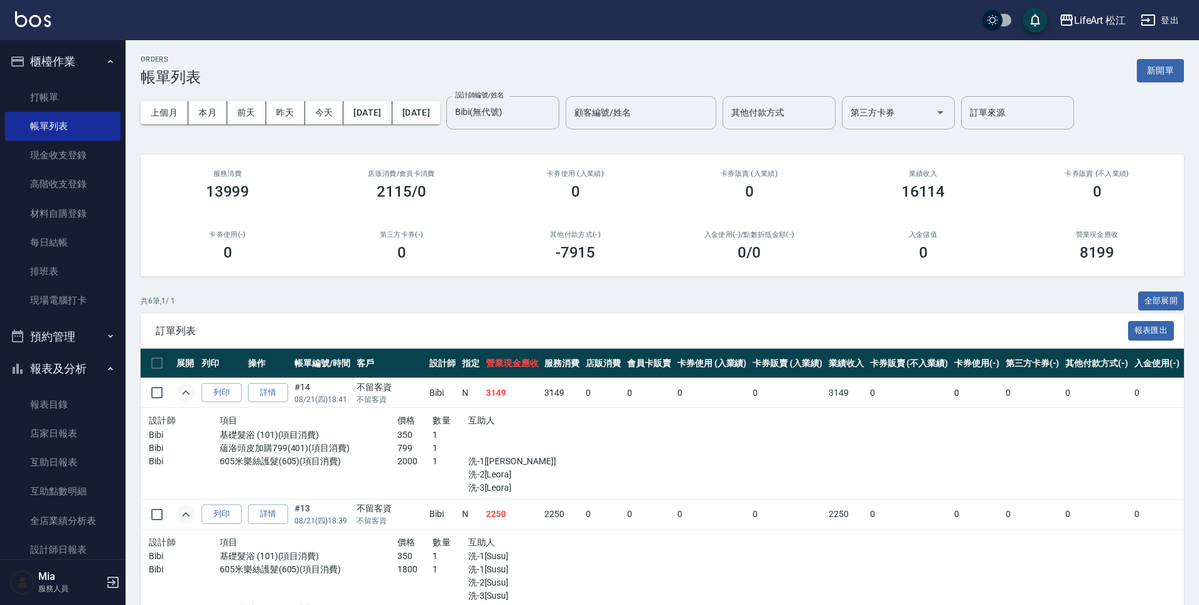
click at [176, 383] on button "expand row" at bounding box center [185, 392] width 19 height 19
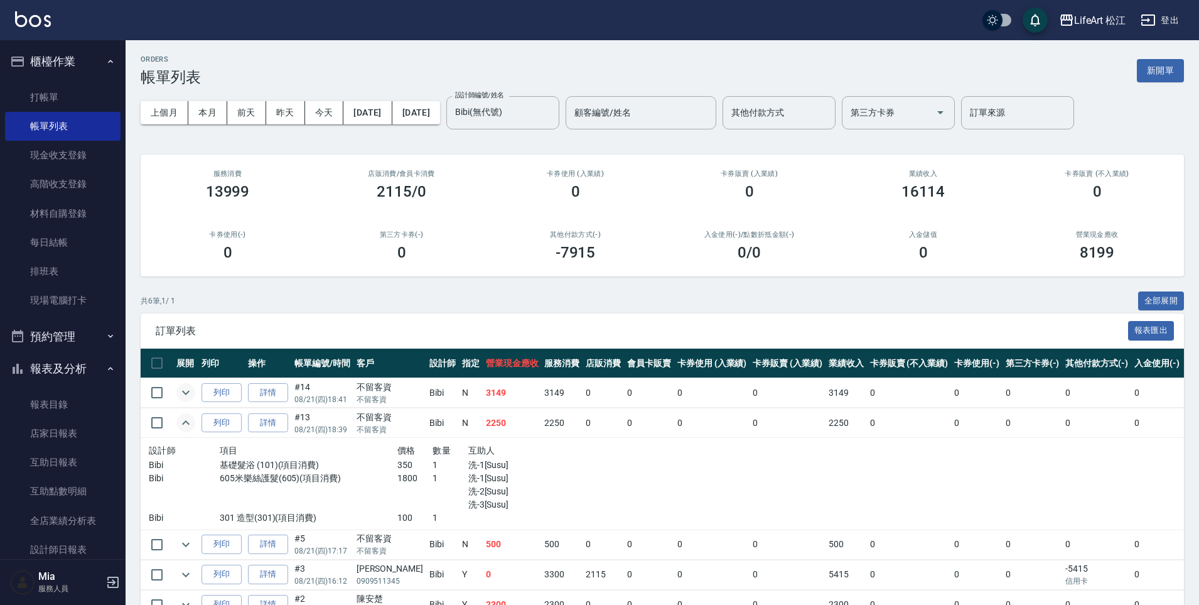
click at [176, 383] on button "expand row" at bounding box center [185, 392] width 19 height 19
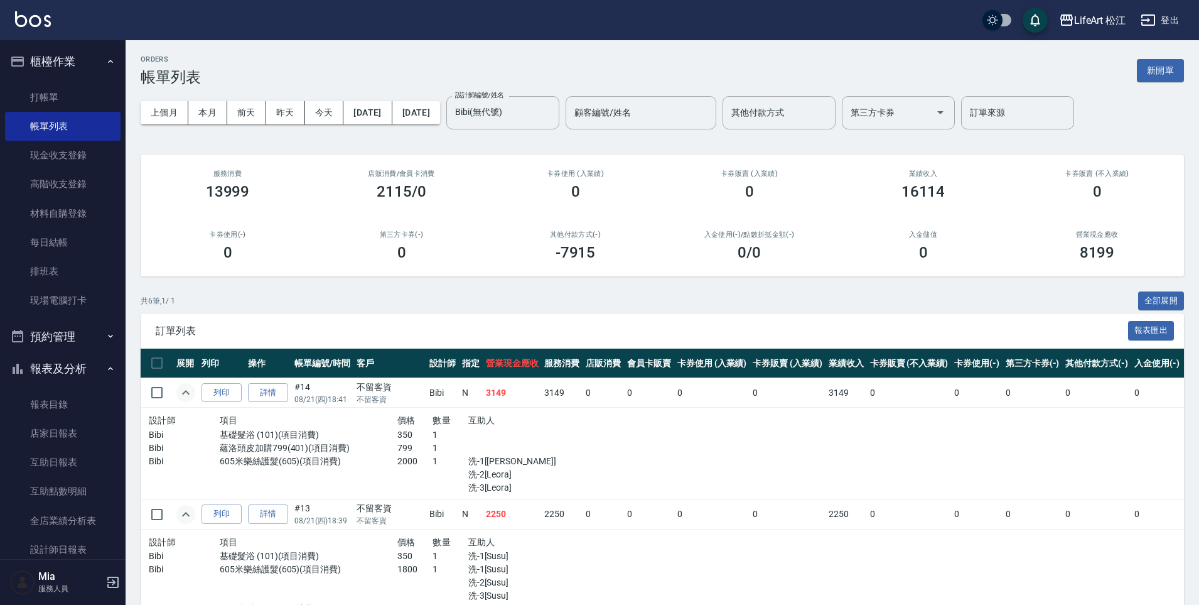
click at [188, 394] on icon "expand row" at bounding box center [185, 392] width 15 height 15
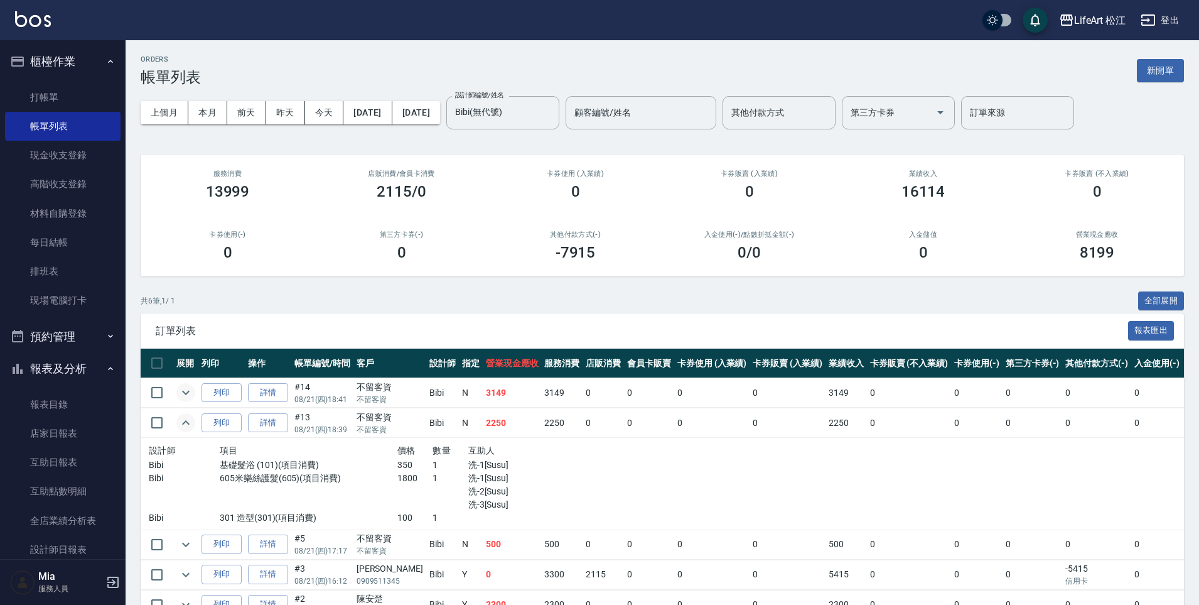
click at [196, 424] on td at bounding box center [185, 423] width 25 height 30
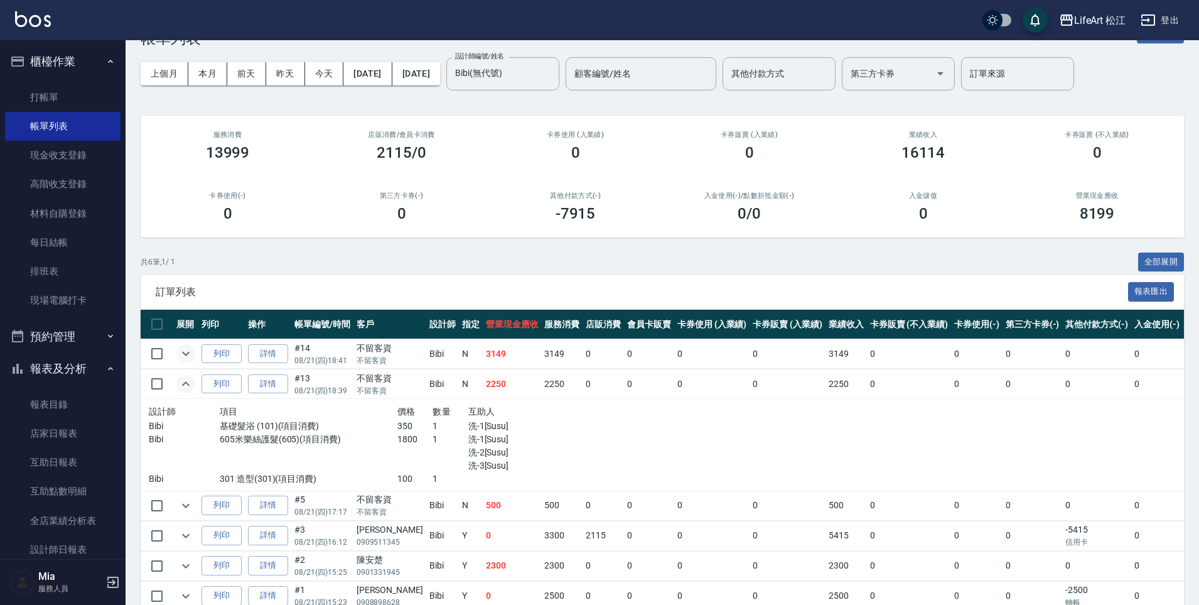
scroll to position [104, 0]
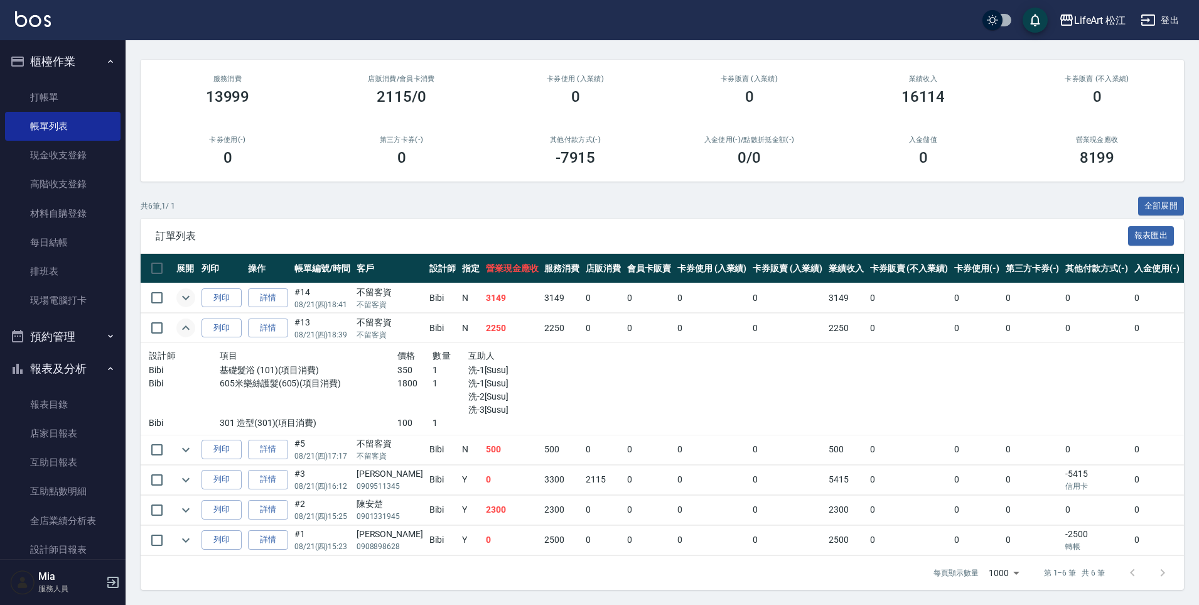
click at [184, 321] on icon "expand row" at bounding box center [185, 327] width 15 height 15
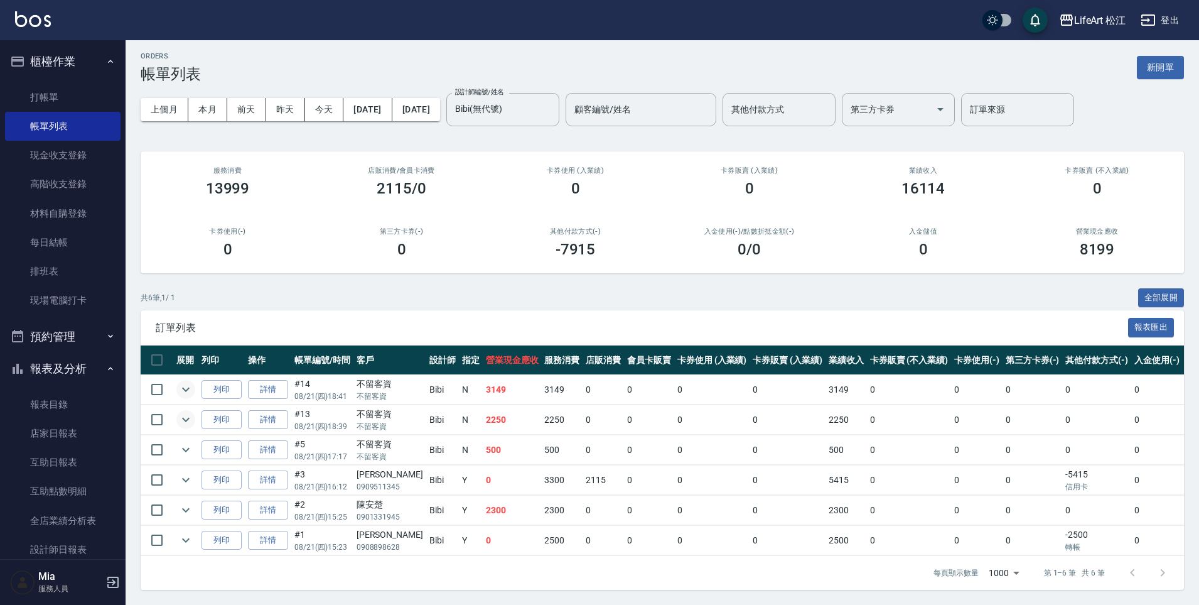
scroll to position [13, 0]
click at [176, 410] on button "expand row" at bounding box center [185, 419] width 19 height 19
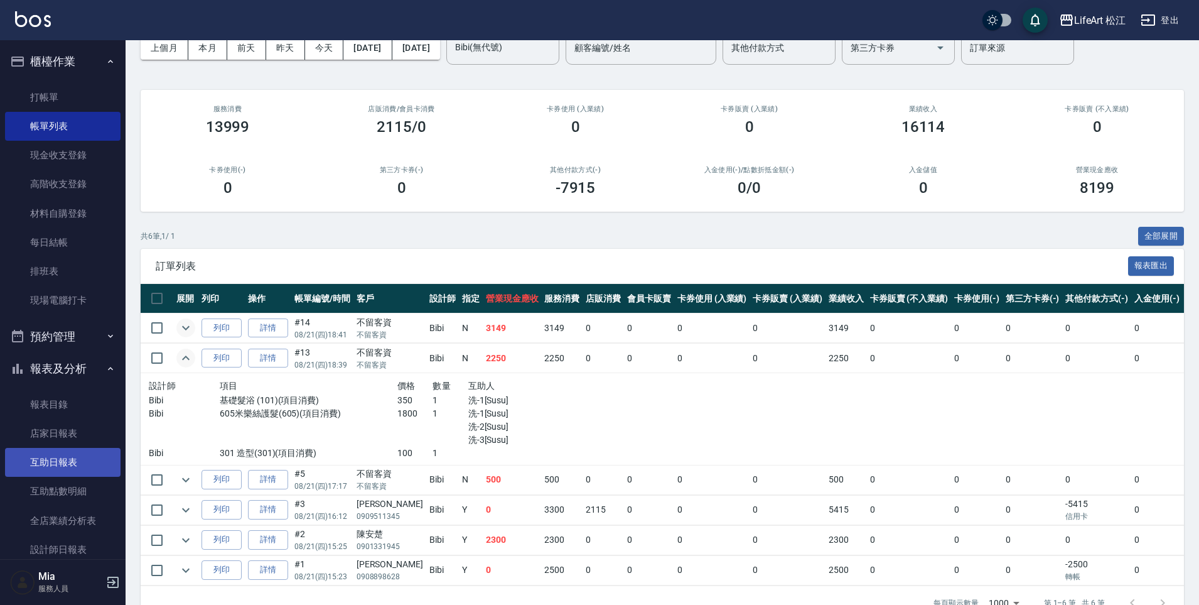
scroll to position [0, 0]
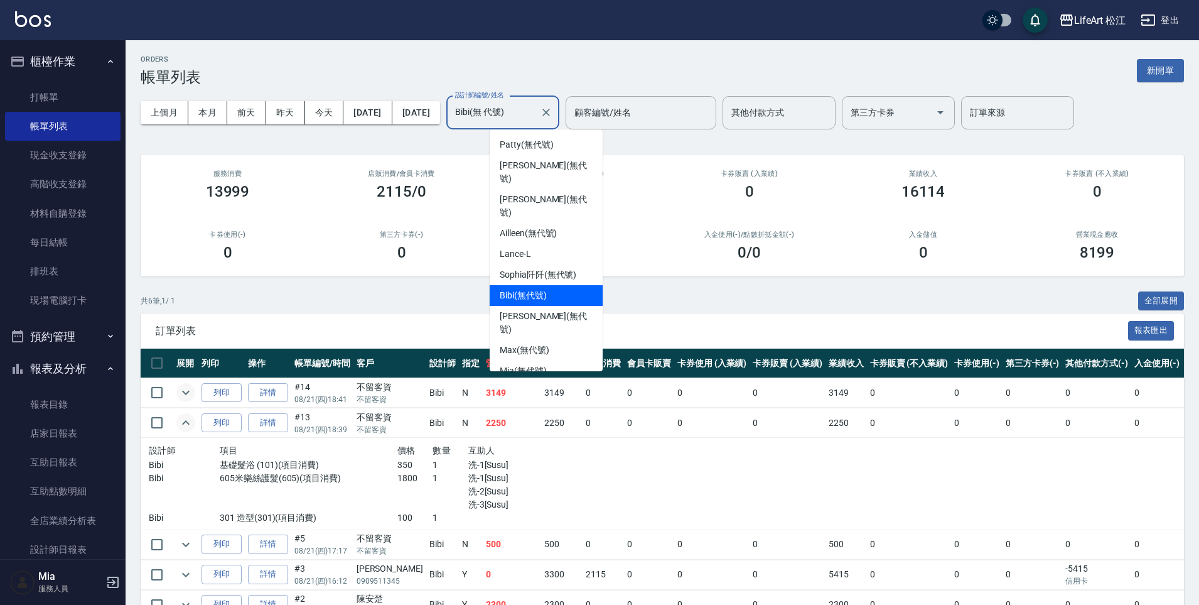
click at [520, 112] on input "Bibi(無 代號)" at bounding box center [493, 113] width 83 height 22
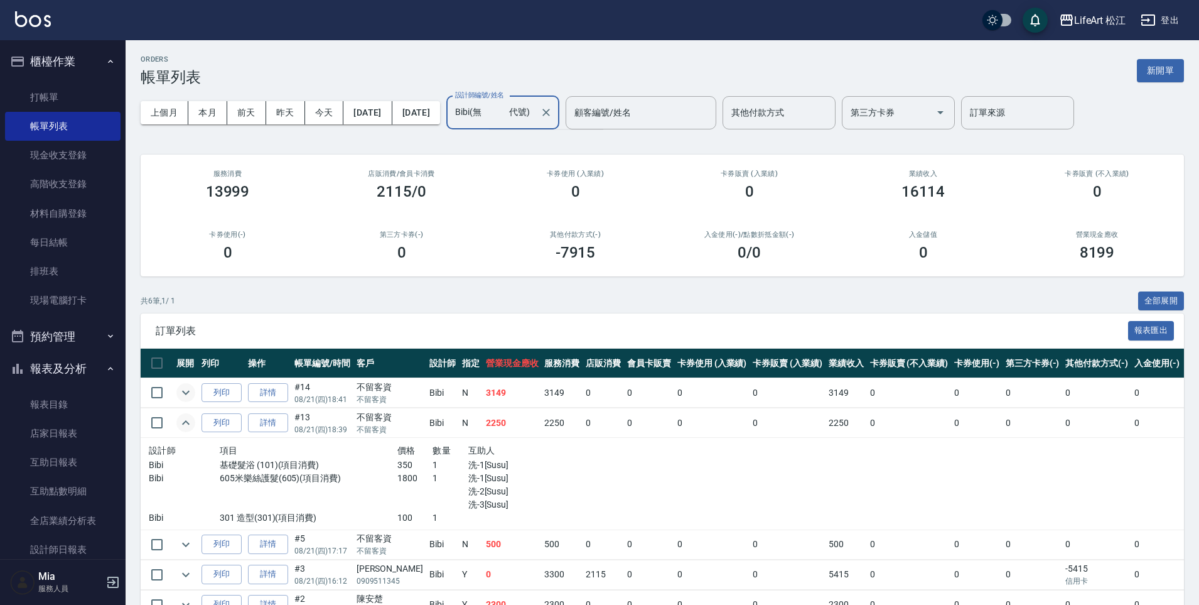
click at [532, 111] on input "Bibi(無 代號)" at bounding box center [493, 113] width 83 height 22
type input "Bibi(無 代號)"
click at [552, 114] on icon "Clear" at bounding box center [546, 112] width 13 height 13
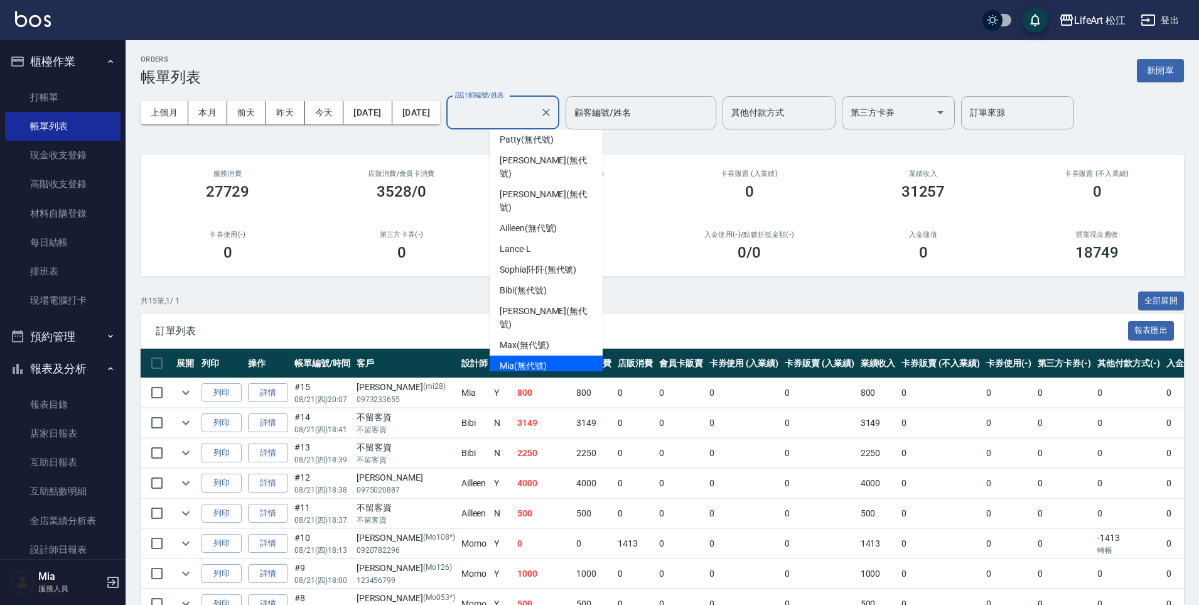
scroll to position [0, 279]
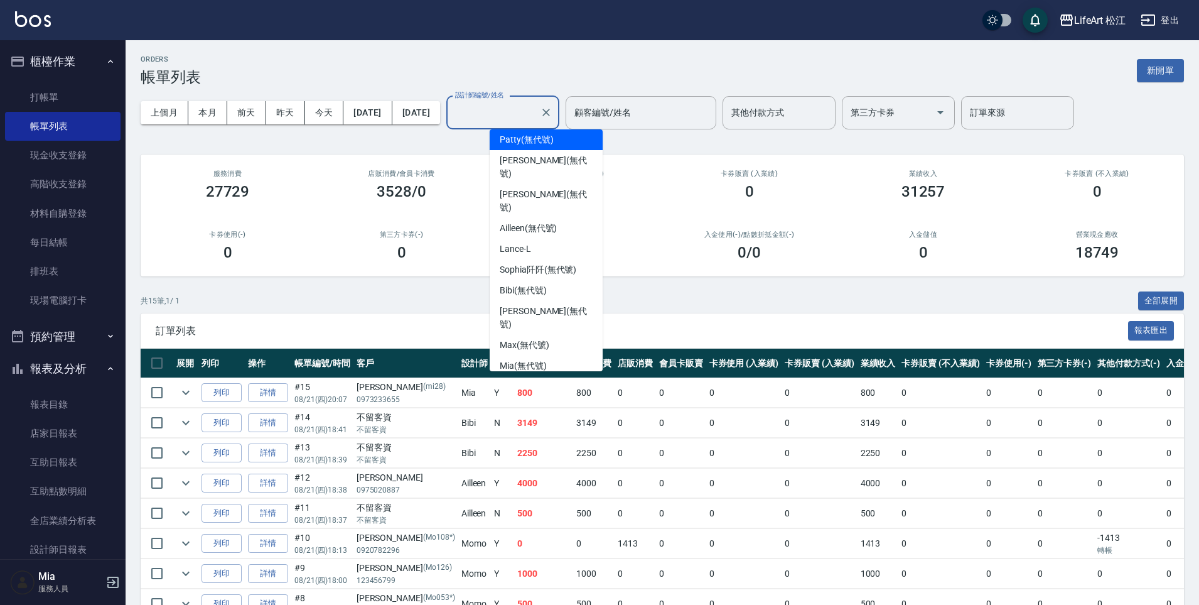
click at [522, 359] on span "Mia (無代號)" at bounding box center [523, 365] width 47 height 13
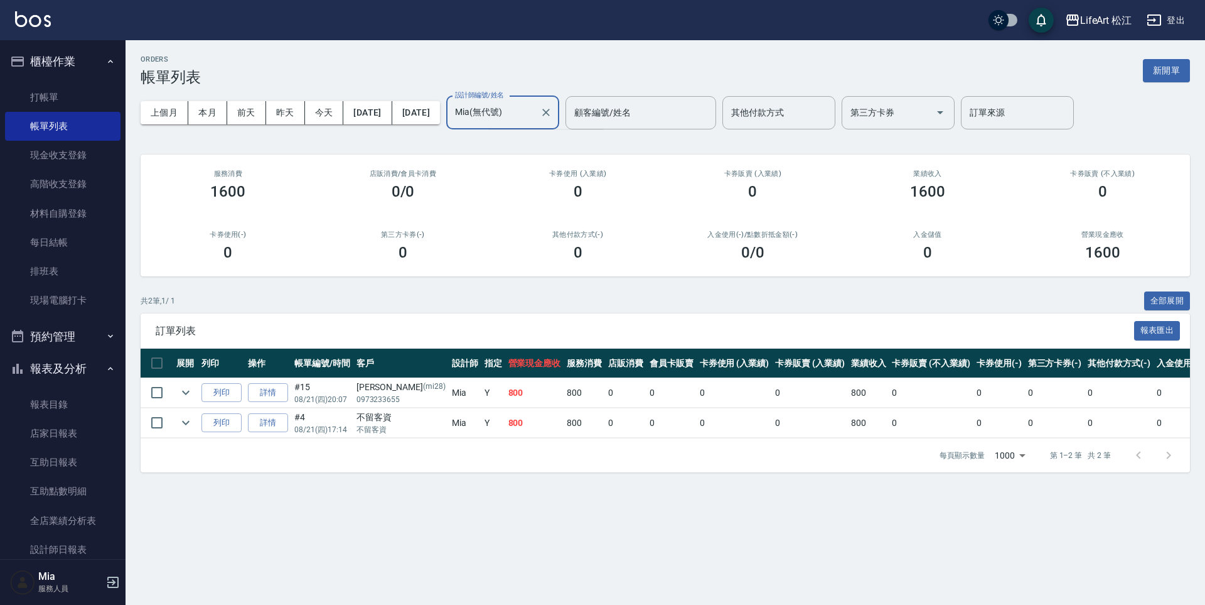
type input "Mia(無代號)"
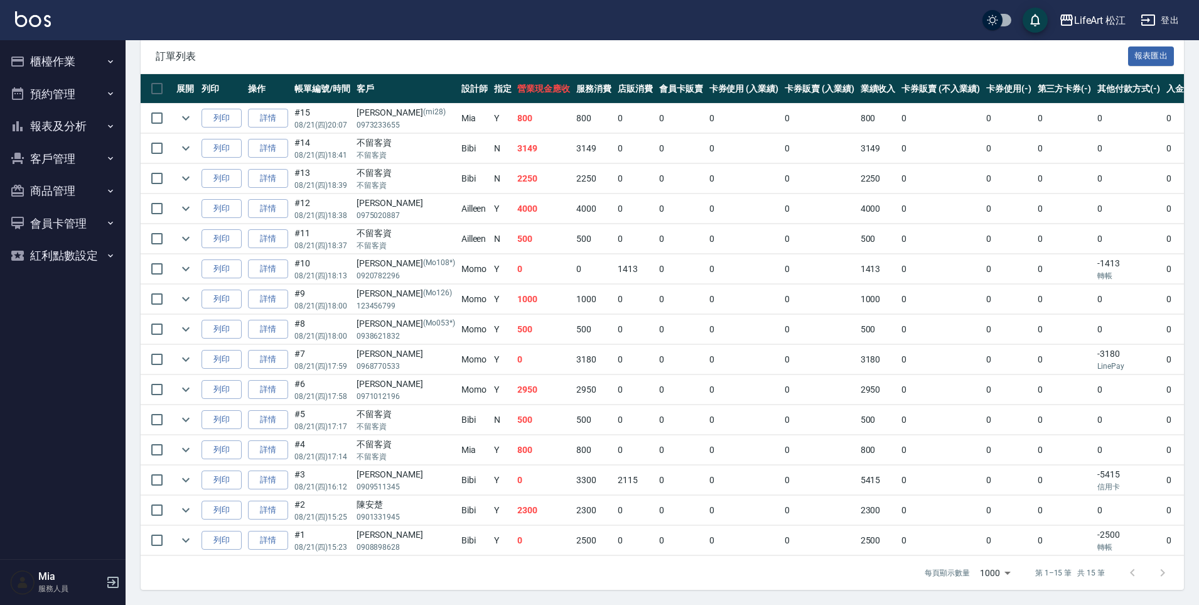
scroll to position [284, 0]
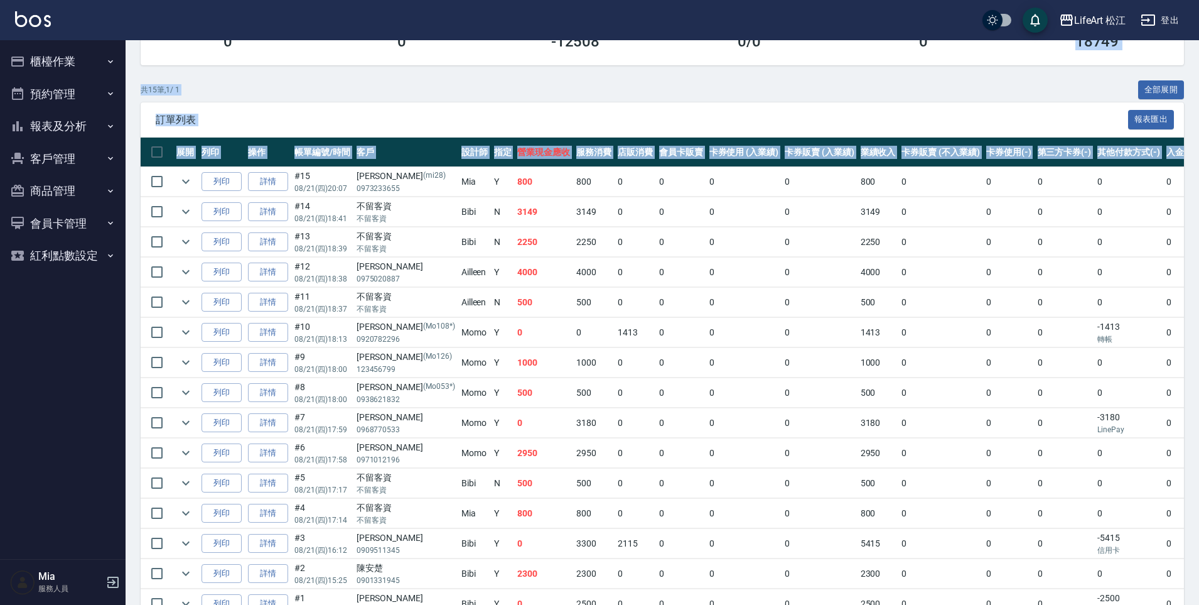
drag, startPoint x: 1201, startPoint y: 227, endPoint x: 1203, endPoint y: -4, distance: 231.7
click at [1199, 0] on html "LifeArt 松江 登出 櫃檯作業 打帳單 帳單列表 現金收支登錄 高階收支登錄 材料自購登錄 每日結帳 排班表 現場電腦打卡 預約管理 預約管理 單日預約…" at bounding box center [599, 228] width 1199 height 879
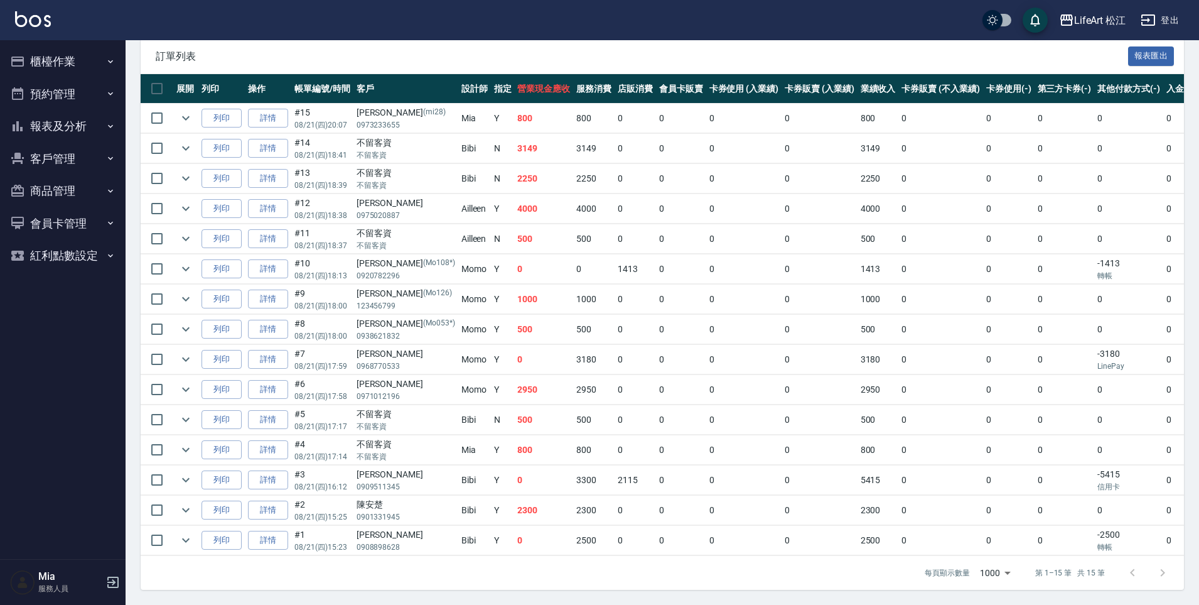
scroll to position [284, 0]
